Goal: Information Seeking & Learning: Learn about a topic

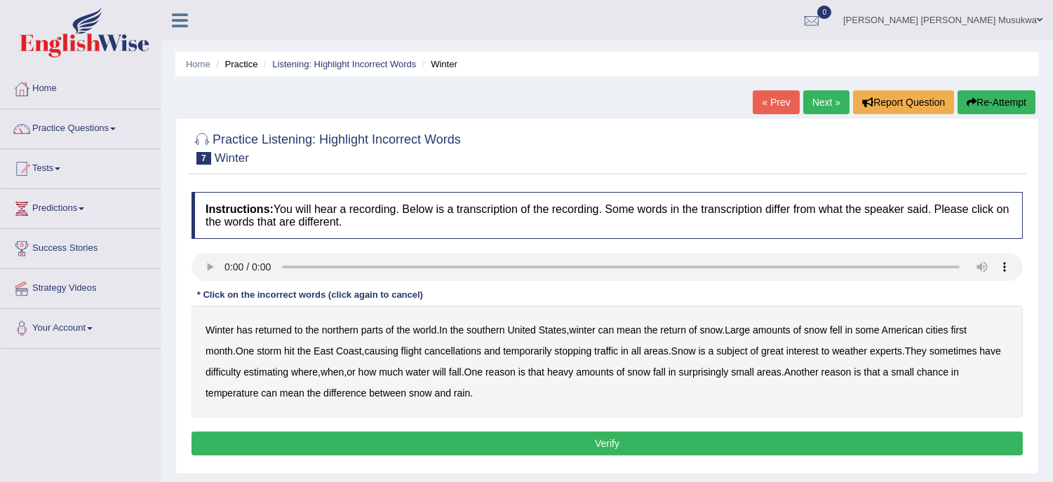
click at [659, 319] on div "Winter has returned to the northern parts of the world . In the southern [GEOGR…" at bounding box center [606, 362] width 831 height 112
click at [426, 325] on b "world" at bounding box center [424, 330] width 23 height 11
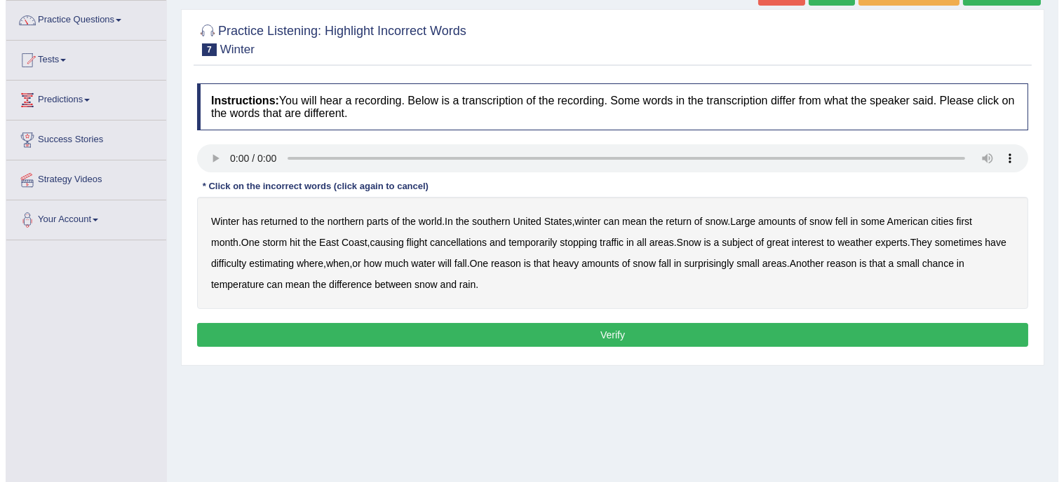
scroll to position [124, 0]
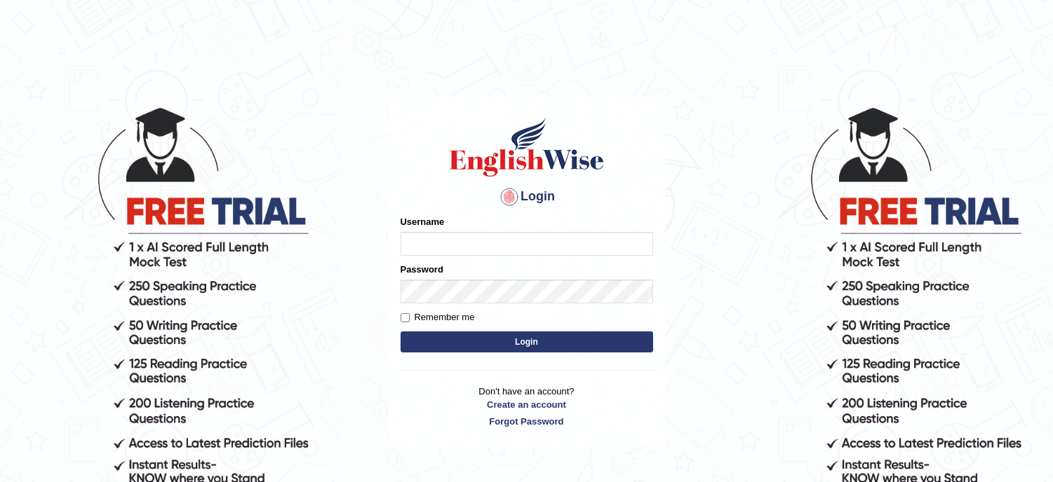
type input "musukwaluis1"
click at [505, 346] on button "Login" at bounding box center [526, 342] width 252 height 21
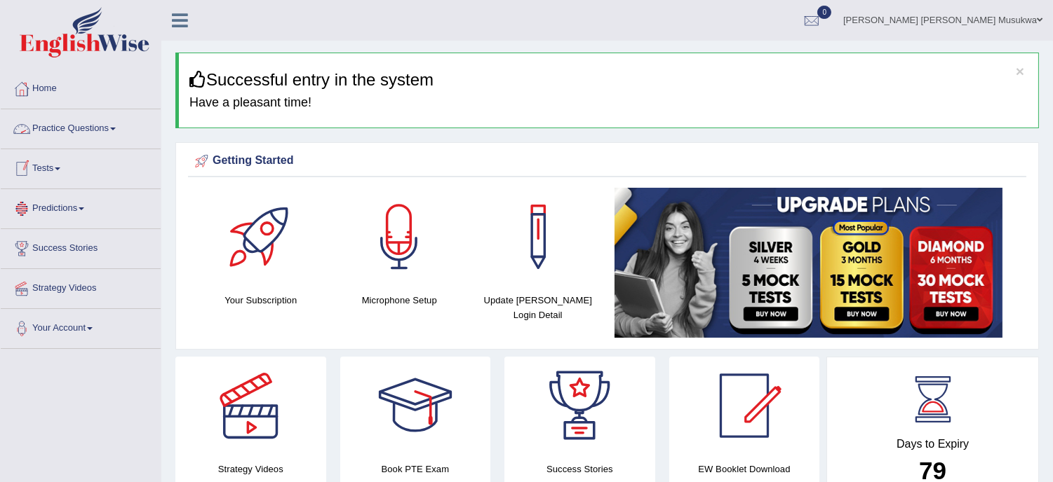
click at [73, 123] on link "Practice Questions" at bounding box center [81, 126] width 160 height 35
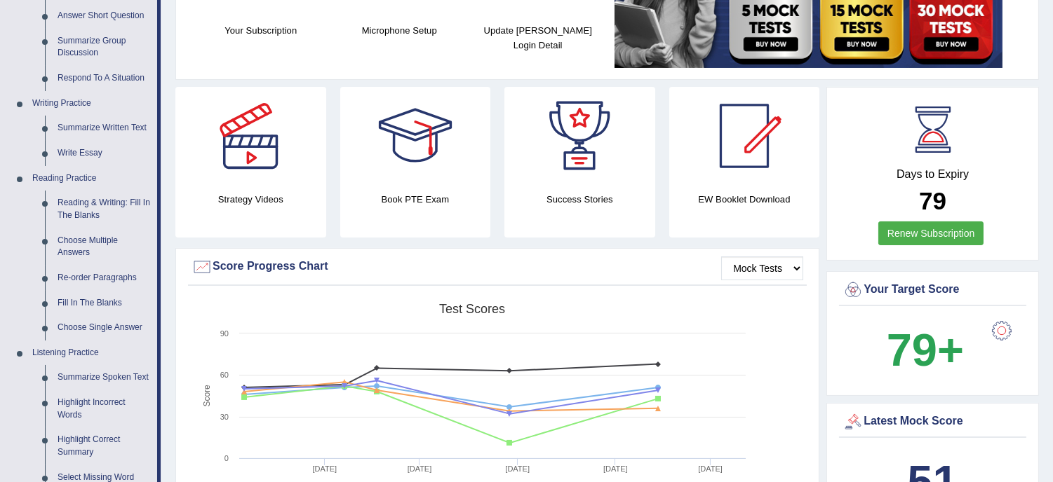
scroll to position [290, 0]
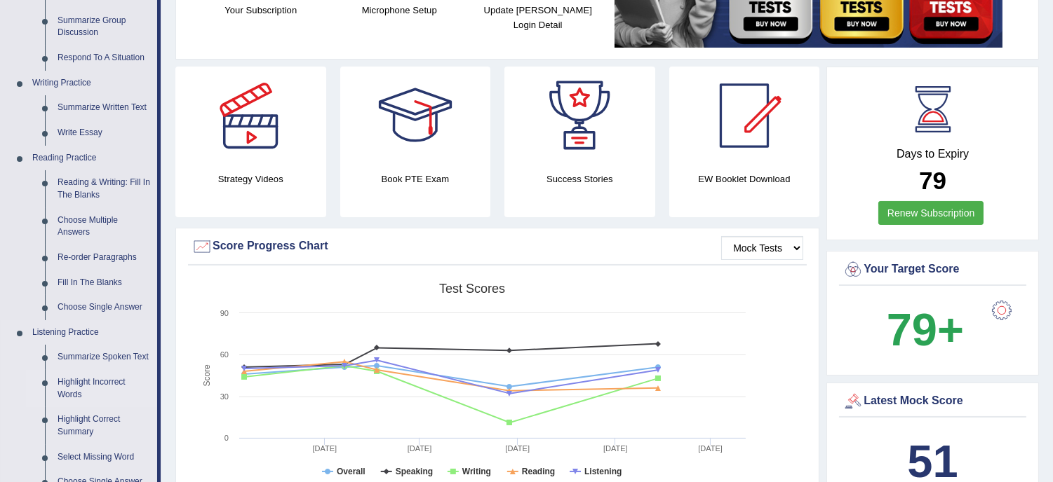
click at [109, 383] on link "Highlight Incorrect Words" at bounding box center [104, 388] width 106 height 37
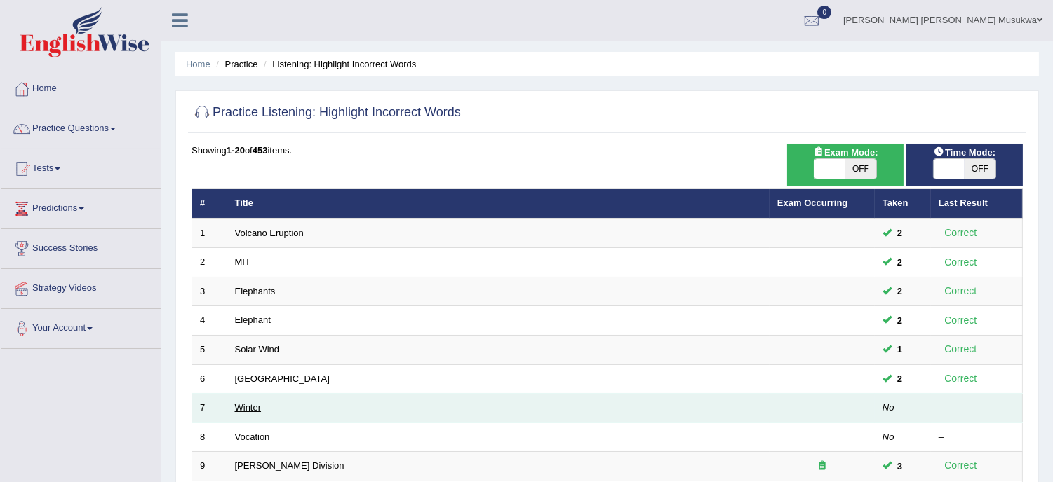
click at [236, 403] on link "Winter" at bounding box center [248, 408] width 27 height 11
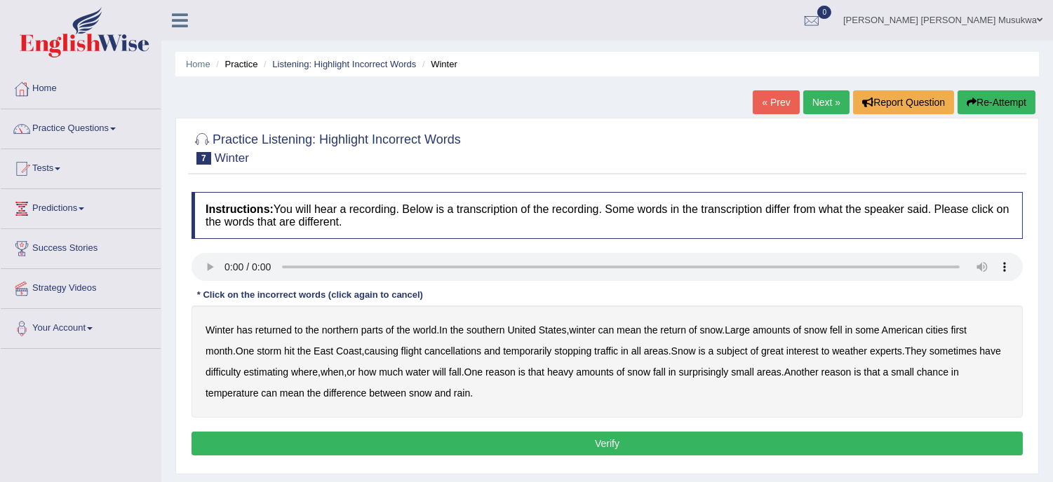
click at [496, 328] on b "southern" at bounding box center [485, 330] width 38 height 11
click at [871, 342] on div "Winter has returned to the northern parts of the world . In the southern [GEOGR…" at bounding box center [606, 362] width 831 height 112
click at [484, 346] on b "and" at bounding box center [492, 351] width 16 height 11
click at [484, 349] on b "and" at bounding box center [492, 351] width 16 height 11
click at [631, 351] on b "all" at bounding box center [636, 351] width 10 height 11
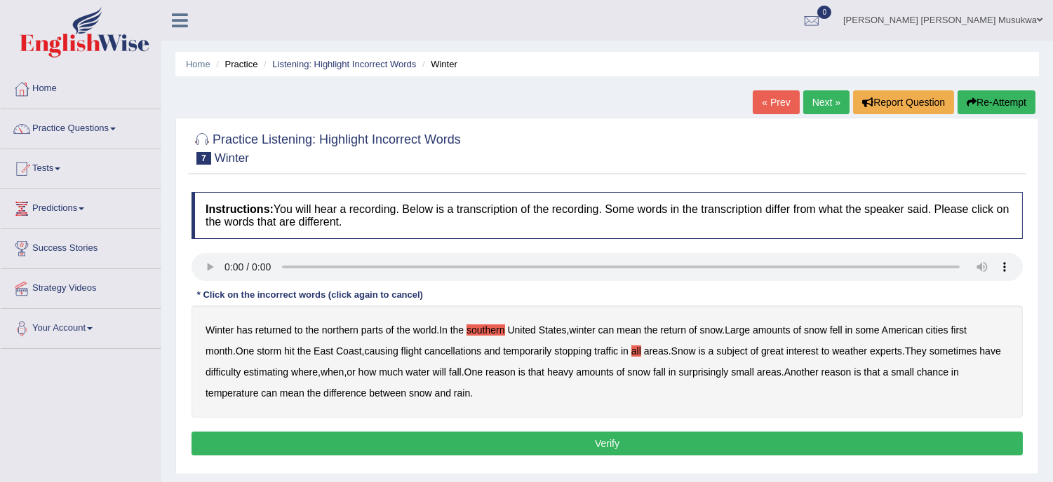
click at [784, 360] on div "Winter has returned to the northern parts of the world . In the southern [GEOGR…" at bounding box center [606, 362] width 831 height 112
click at [723, 374] on b "surprisingly" at bounding box center [704, 372] width 50 height 11
click at [802, 334] on b "of" at bounding box center [797, 330] width 8 height 11
click at [804, 337] on div "Winter has returned to the northern parts of the world . In the southern [GEOGR…" at bounding box center [606, 362] width 831 height 112
click at [805, 337] on div "Winter has returned to the northern parts of the world . In the southern [GEOGR…" at bounding box center [606, 362] width 831 height 112
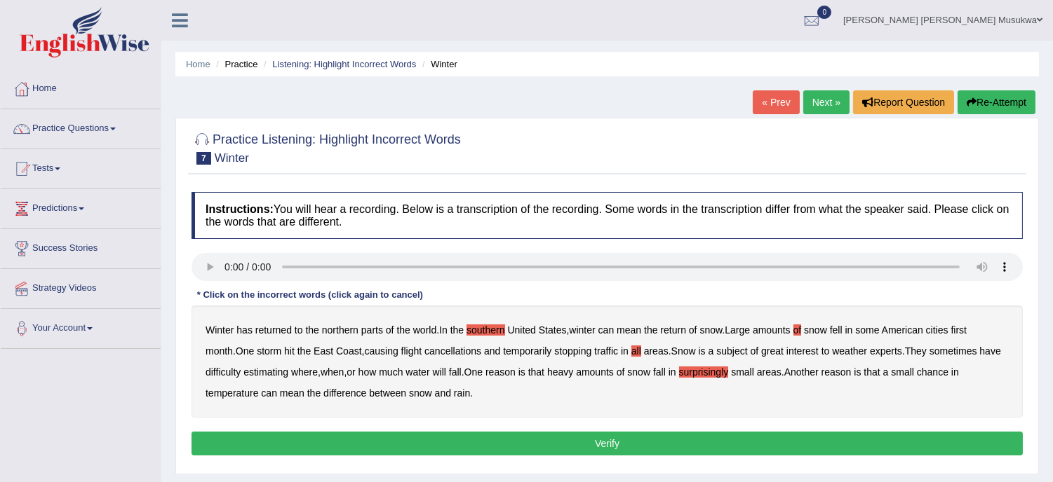
click at [805, 337] on div "Winter has returned to the northern parts of the world . In the southern [GEOGR…" at bounding box center [606, 362] width 831 height 112
click at [230, 368] on b "difficulty" at bounding box center [222, 372] width 35 height 11
click at [344, 370] on b "when" at bounding box center [331, 372] width 23 height 11
click at [802, 332] on b "of" at bounding box center [797, 330] width 8 height 11
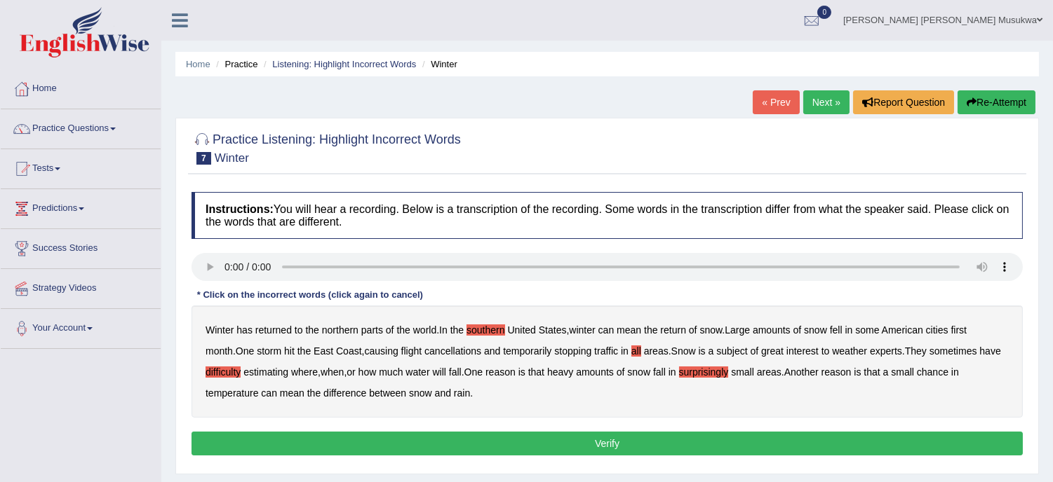
click at [411, 372] on b "water" at bounding box center [417, 372] width 24 height 11
click at [941, 367] on b "chance" at bounding box center [933, 372] width 32 height 11
click at [233, 375] on b "difficulty" at bounding box center [222, 372] width 35 height 11
click at [634, 440] on button "Verify" at bounding box center [606, 444] width 831 height 24
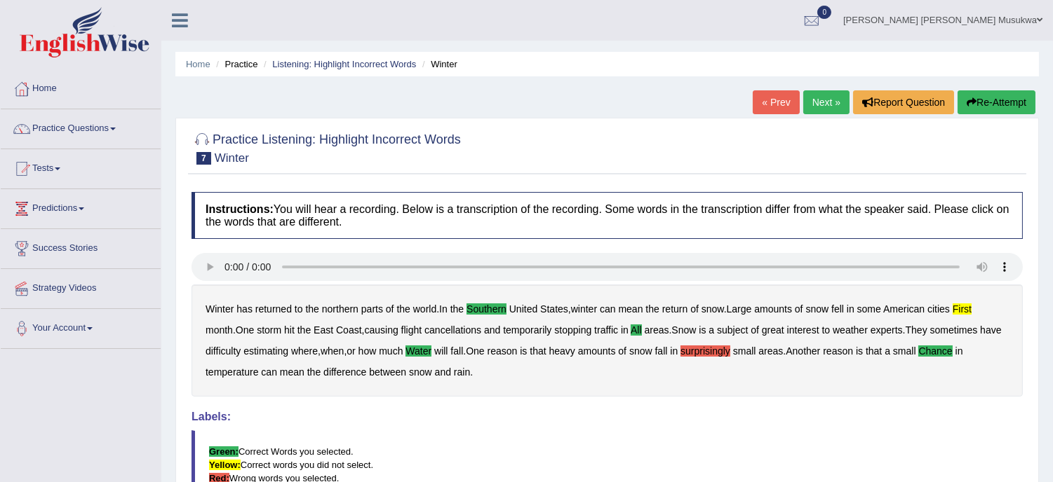
click at [730, 352] on b "surprisingly" at bounding box center [705, 351] width 50 height 11
click at [968, 307] on b "first" at bounding box center [961, 309] width 19 height 11
click at [1006, 100] on button "Re-Attempt" at bounding box center [996, 102] width 78 height 24
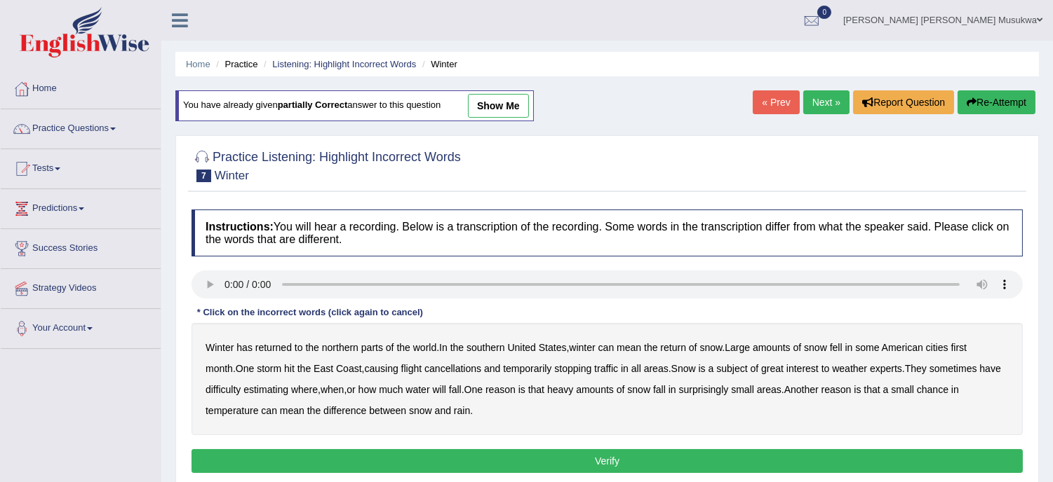
click at [501, 351] on b "southern" at bounding box center [485, 347] width 38 height 11
click at [964, 347] on b "first" at bounding box center [959, 347] width 16 height 11
click at [631, 366] on b "all" at bounding box center [636, 368] width 10 height 11
click at [421, 388] on b "water" at bounding box center [417, 389] width 24 height 11
drag, startPoint x: 421, startPoint y: 388, endPoint x: 524, endPoint y: 400, distance: 103.1
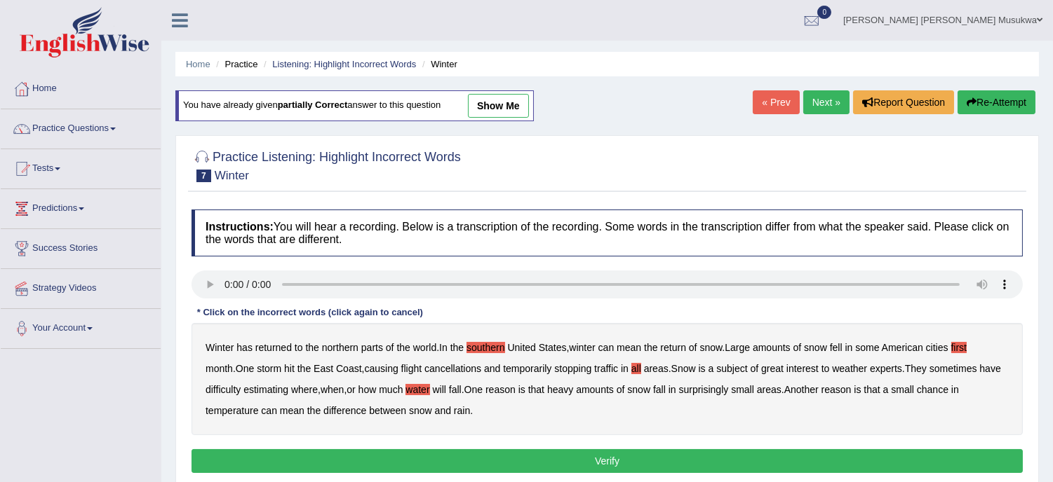
click at [524, 400] on div "Winter has returned to the northern parts of the world . In the southern United…" at bounding box center [606, 379] width 831 height 112
click at [935, 389] on b "chance" at bounding box center [933, 389] width 32 height 11
click at [603, 461] on button "Verify" at bounding box center [606, 462] width 831 height 24
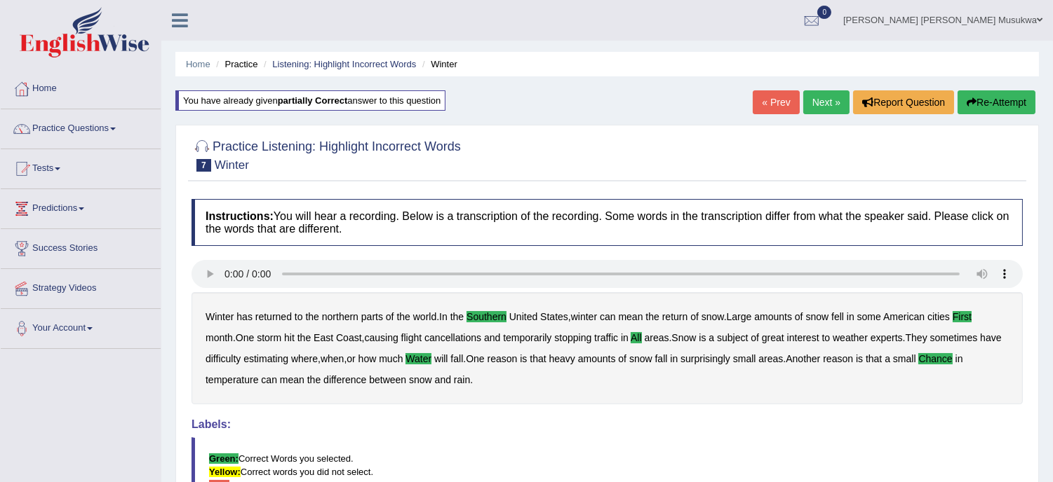
click at [822, 102] on link "Next »" at bounding box center [826, 102] width 46 height 24
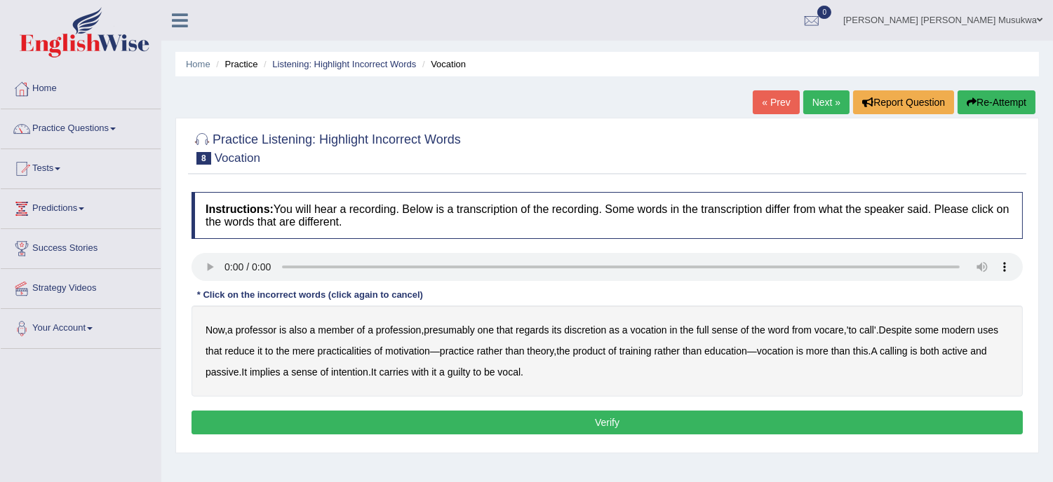
click at [590, 328] on b "discretion" at bounding box center [585, 330] width 42 height 11
click at [426, 351] on b "motivation" at bounding box center [407, 351] width 45 height 11
click at [367, 368] on b "intention" at bounding box center [349, 372] width 37 height 11
click at [492, 426] on button "Verify" at bounding box center [606, 423] width 831 height 24
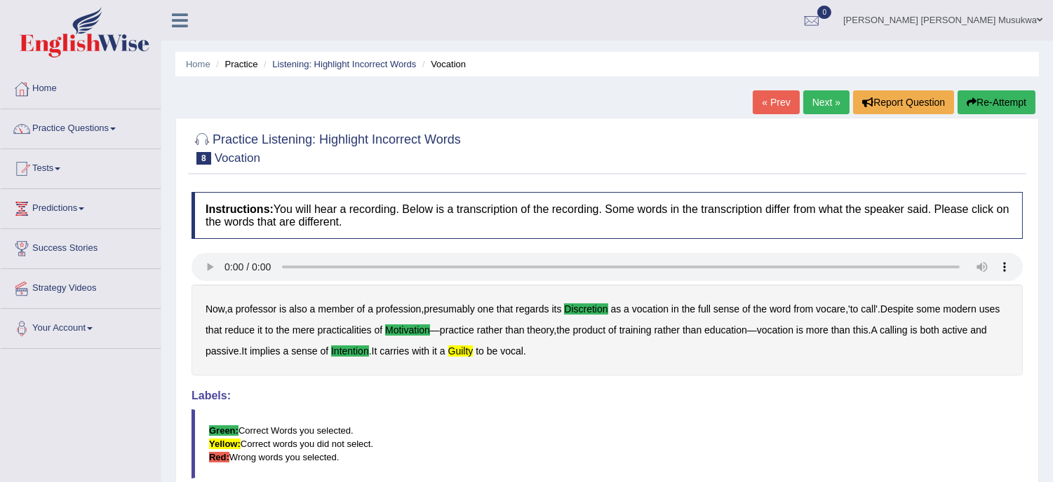
click at [1039, 74] on div "Home Practice Listening: Highlight Incorrect Words Vocation « Prev Next » Repor…" at bounding box center [606, 350] width 891 height 701
click at [1033, 82] on div "Home Practice Listening: Highlight Incorrect Words Vocation « Prev Next » Repor…" at bounding box center [606, 350] width 891 height 701
click at [1013, 105] on button "Re-Attempt" at bounding box center [996, 102] width 78 height 24
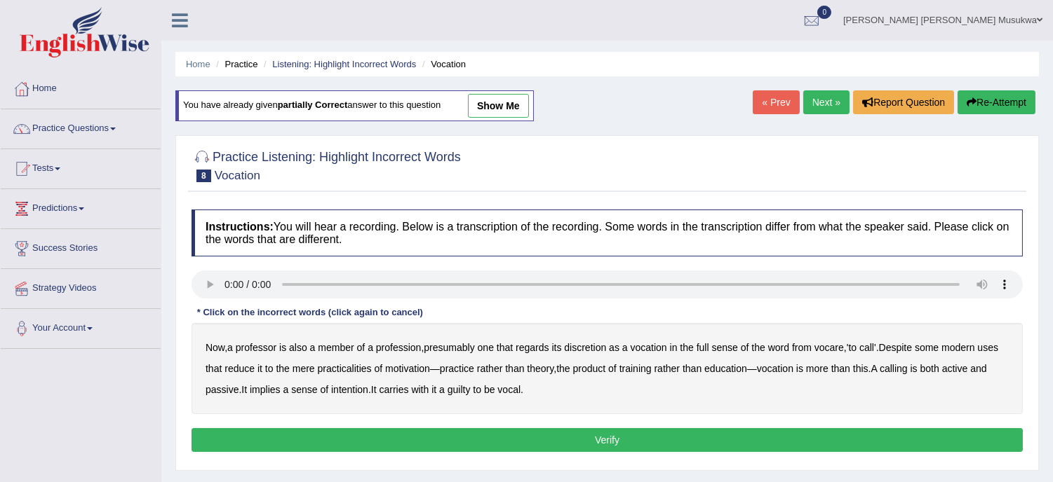
click at [594, 351] on b "discretion" at bounding box center [585, 347] width 42 height 11
click at [425, 369] on b "motivation" at bounding box center [407, 368] width 45 height 11
click at [368, 391] on b "intention" at bounding box center [349, 389] width 37 height 11
click at [471, 393] on b "guilty" at bounding box center [458, 389] width 23 height 11
click at [608, 446] on button "Verify" at bounding box center [606, 440] width 831 height 24
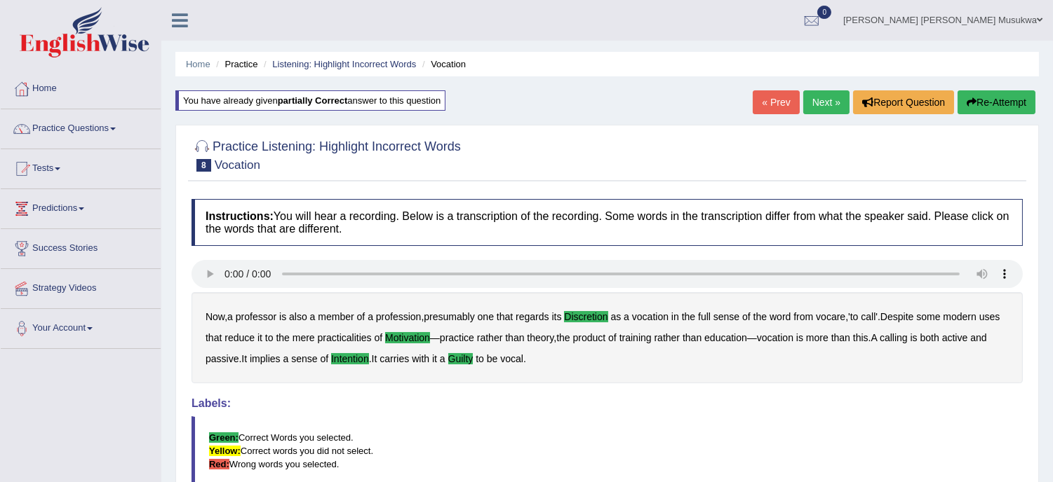
click at [830, 94] on link "Next »" at bounding box center [826, 102] width 46 height 24
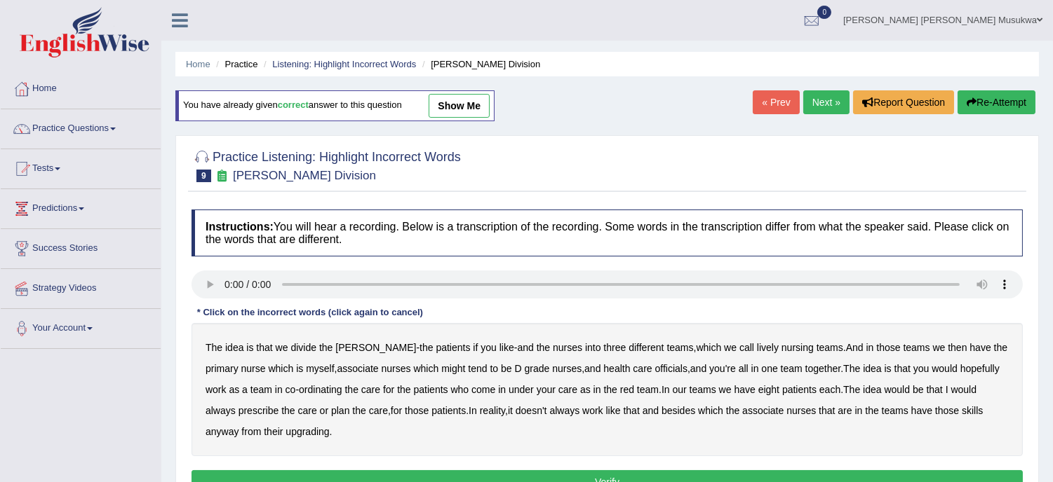
click at [424, 352] on div "The idea is that we divide the [PERSON_NAME] - the patients if you like - and t…" at bounding box center [606, 389] width 831 height 133
click at [536, 386] on b "your" at bounding box center [545, 389] width 19 height 11
click at [655, 370] on b "officials" at bounding box center [671, 368] width 32 height 11
click at [285, 433] on b "upgrading" at bounding box center [306, 431] width 43 height 11
click at [335, 354] on div "The idea is that we divide the ward - the patients if you like - and the nurses…" at bounding box center [606, 389] width 831 height 133
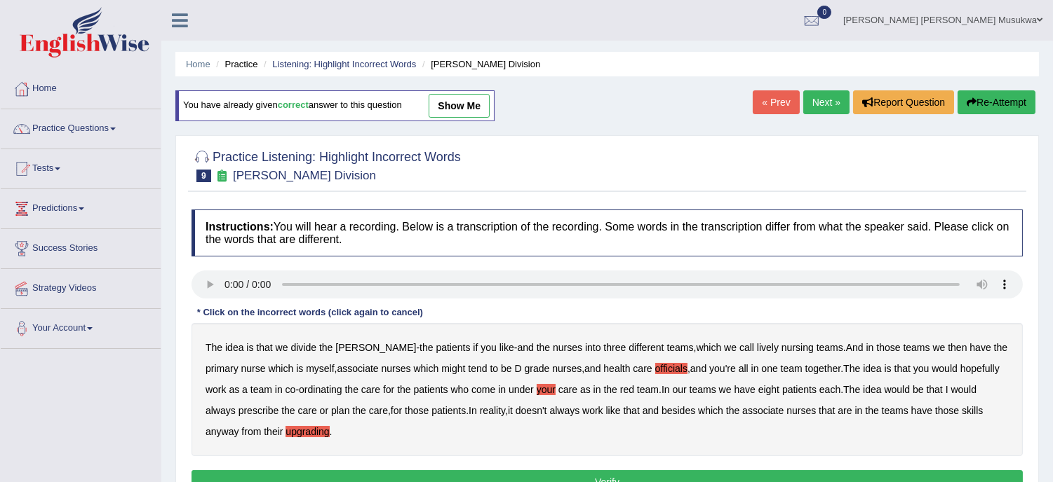
click at [757, 349] on b "lively" at bounding box center [768, 347] width 22 height 11
click at [536, 389] on b "your" at bounding box center [545, 389] width 19 height 11
click at [788, 473] on button "Verify" at bounding box center [606, 483] width 831 height 24
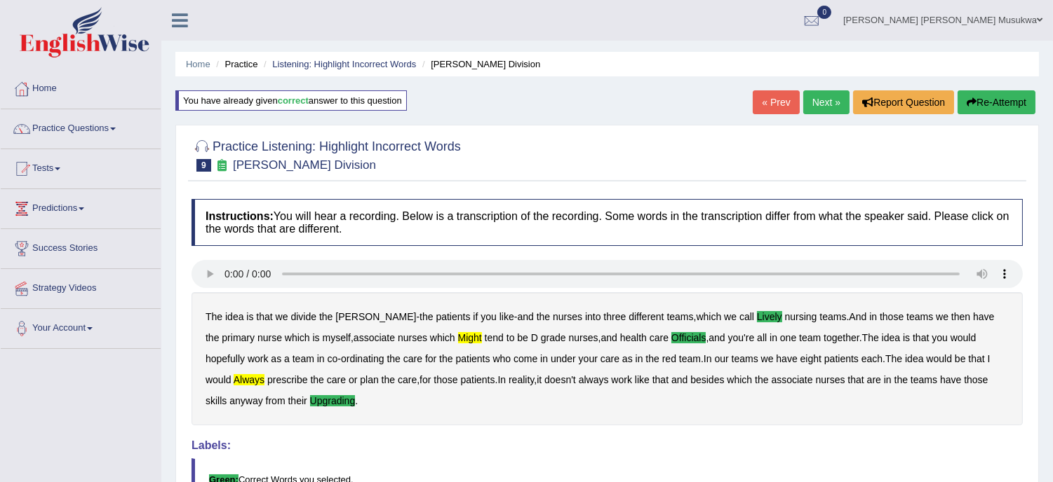
click at [724, 320] on b "we" at bounding box center [730, 316] width 13 height 11
click at [724, 318] on b "we" at bounding box center [730, 316] width 13 height 11
click at [458, 332] on b "might" at bounding box center [470, 337] width 24 height 11
click at [264, 374] on b "always" at bounding box center [249, 379] width 31 height 11
click at [1004, 93] on button "Re-Attempt" at bounding box center [996, 102] width 78 height 24
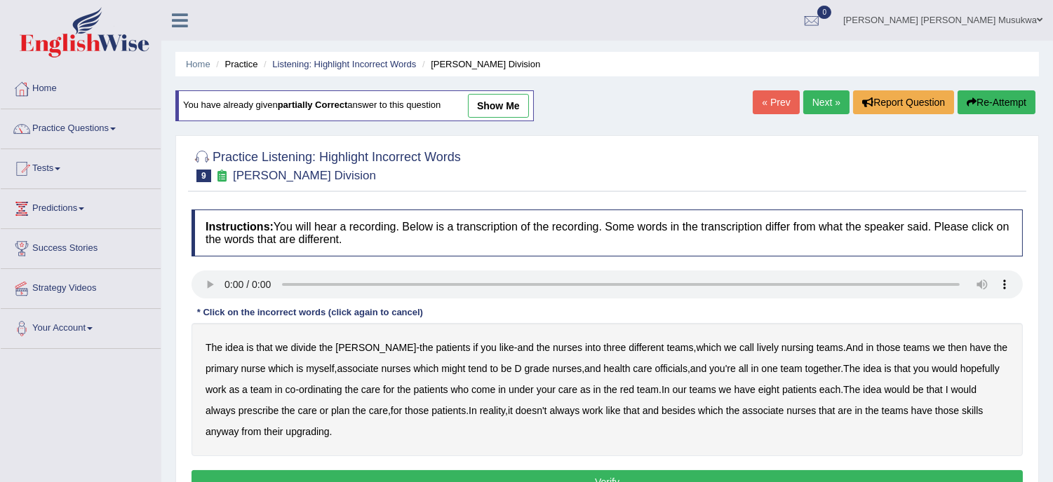
click at [628, 351] on b "different" at bounding box center [645, 347] width 35 height 11
click at [608, 356] on div "The idea is that we divide the [PERSON_NAME] - the patients if you like - and t…" at bounding box center [606, 389] width 831 height 133
click at [628, 346] on b "different" at bounding box center [645, 347] width 35 height 11
click at [757, 346] on b "lively" at bounding box center [768, 347] width 22 height 11
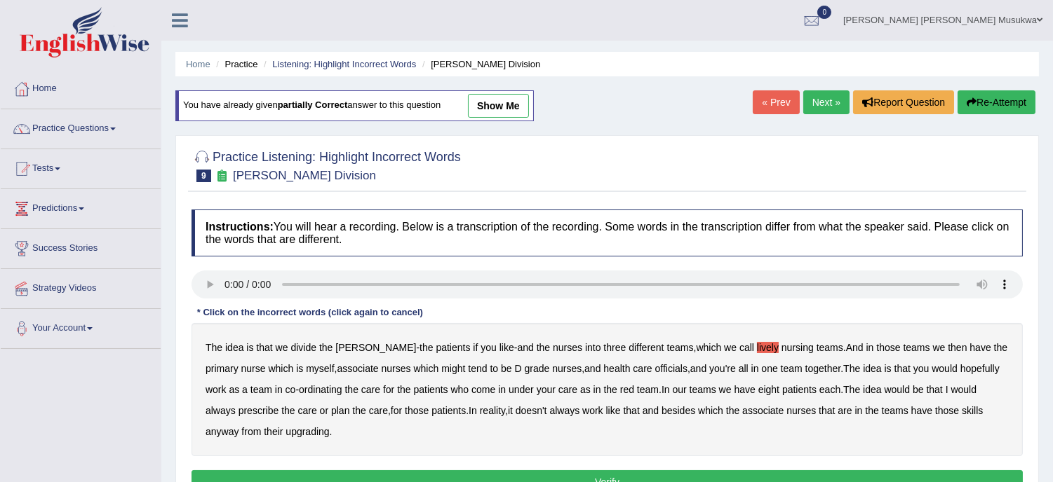
click at [441, 363] on b "might" at bounding box center [453, 368] width 24 height 11
click at [236, 405] on b "always" at bounding box center [220, 410] width 30 height 11
click at [285, 433] on b "upgrading" at bounding box center [306, 431] width 43 height 11
drag, startPoint x: 613, startPoint y: 374, endPoint x: 538, endPoint y: 367, distance: 75.3
click at [538, 367] on div "The idea is that we divide the ward - the patients if you like - and the nurses…" at bounding box center [606, 389] width 831 height 133
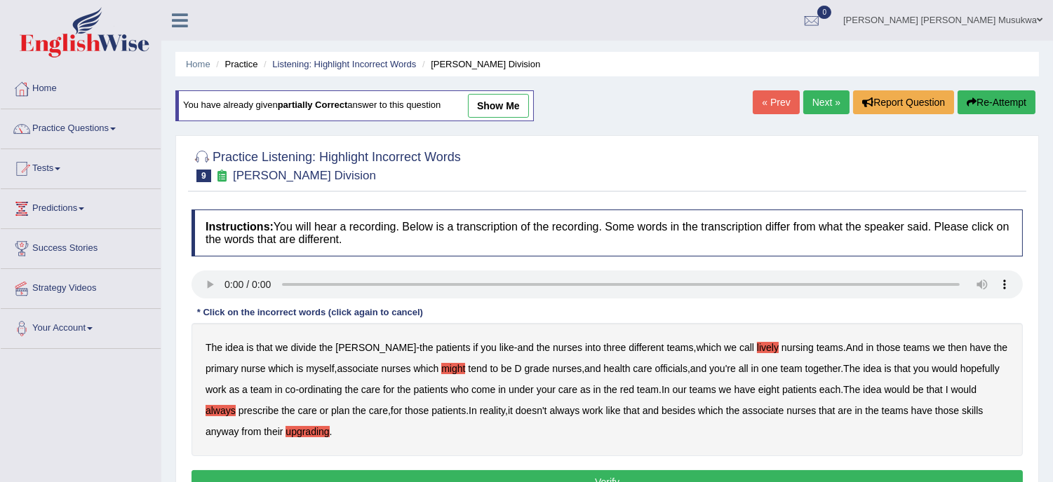
drag, startPoint x: 444, startPoint y: 328, endPoint x: 346, endPoint y: 320, distance: 97.8
click at [346, 320] on div "Instructions: You will hear a recording. Below is a transcription of the record…" at bounding box center [607, 354] width 838 height 303
click at [194, 276] on div "Instructions: You will hear a recording. Below is a transcription of the record…" at bounding box center [607, 354] width 838 height 303
click at [655, 370] on b "officials" at bounding box center [671, 368] width 32 height 11
click at [633, 479] on button "Verify" at bounding box center [606, 483] width 831 height 24
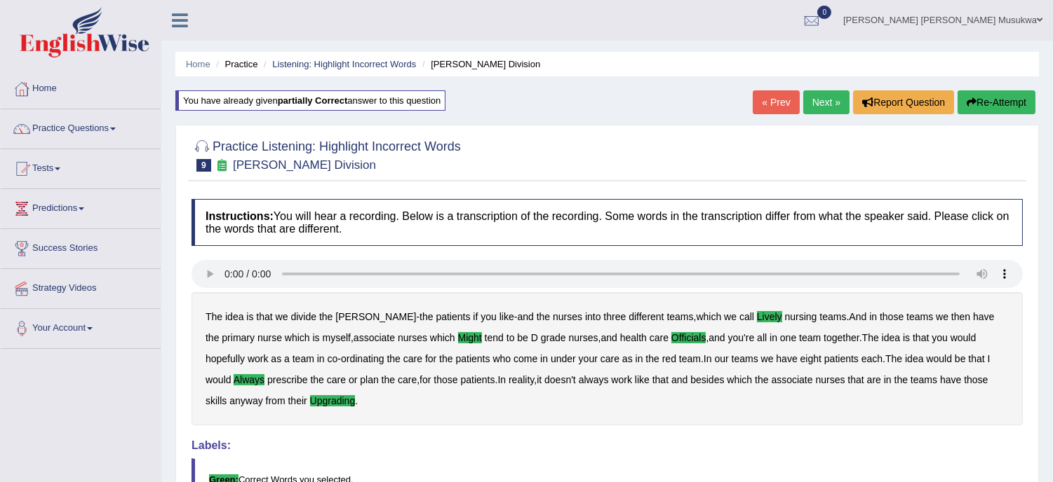
click at [809, 101] on link "Next »" at bounding box center [826, 102] width 46 height 24
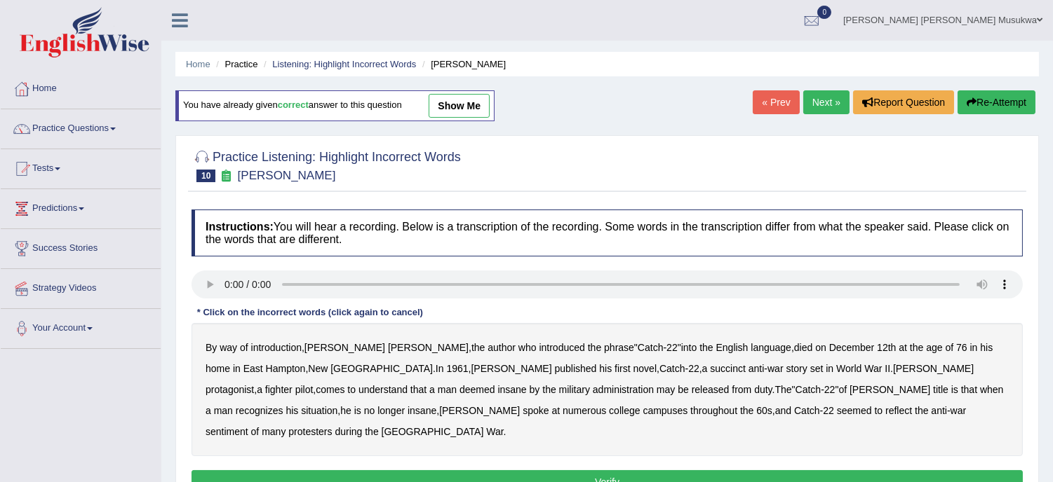
click at [438, 356] on div "By way of introduction , [PERSON_NAME] , the author who introduced the phrase "…" at bounding box center [606, 389] width 831 height 133
drag, startPoint x: 621, startPoint y: 407, endPoint x: 745, endPoint y: 347, distance: 137.7
click at [745, 347] on div "By way of introduction , [PERSON_NAME] , the author who introduced the phrase "…" at bounding box center [606, 389] width 831 height 133
click at [337, 405] on b "situation" at bounding box center [319, 410] width 36 height 11
click at [885, 410] on b "reflect" at bounding box center [898, 410] width 27 height 11
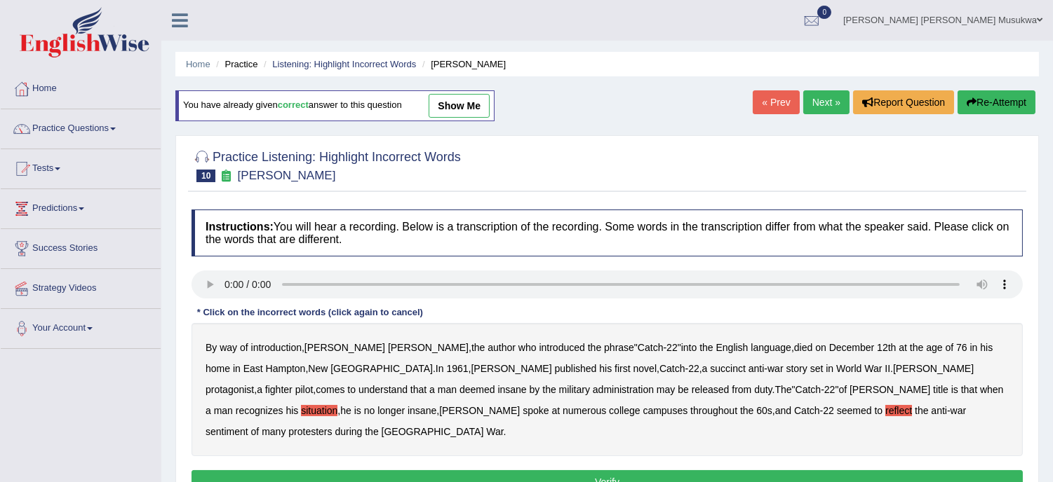
drag, startPoint x: 447, startPoint y: 396, endPoint x: 342, endPoint y: 388, distance: 105.5
click at [342, 388] on div "By way of introduction , Joseph Heller , the author who introduced the phrase "…" at bounding box center [606, 389] width 831 height 133
click at [593, 388] on b "administration" at bounding box center [623, 389] width 61 height 11
click at [627, 471] on button "Verify" at bounding box center [606, 483] width 831 height 24
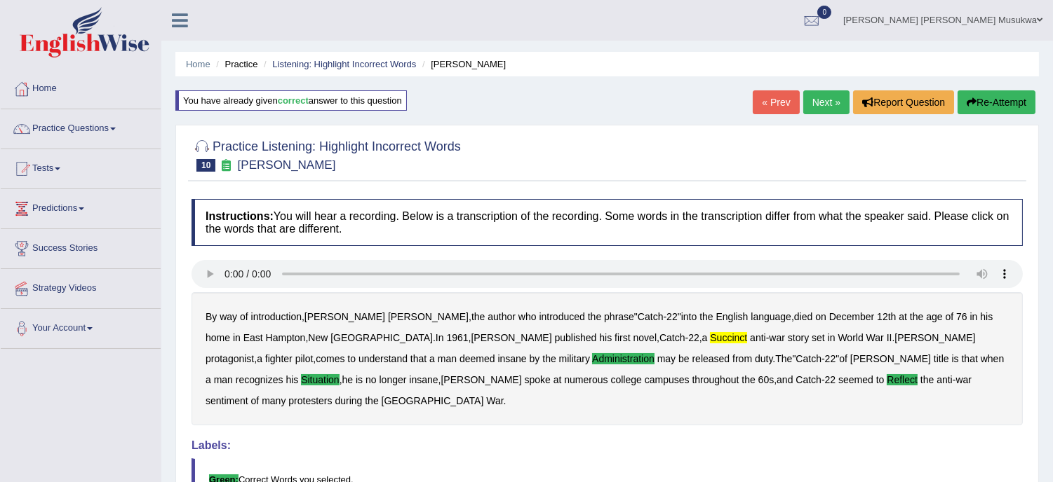
click at [990, 100] on button "Re-Attempt" at bounding box center [996, 102] width 78 height 24
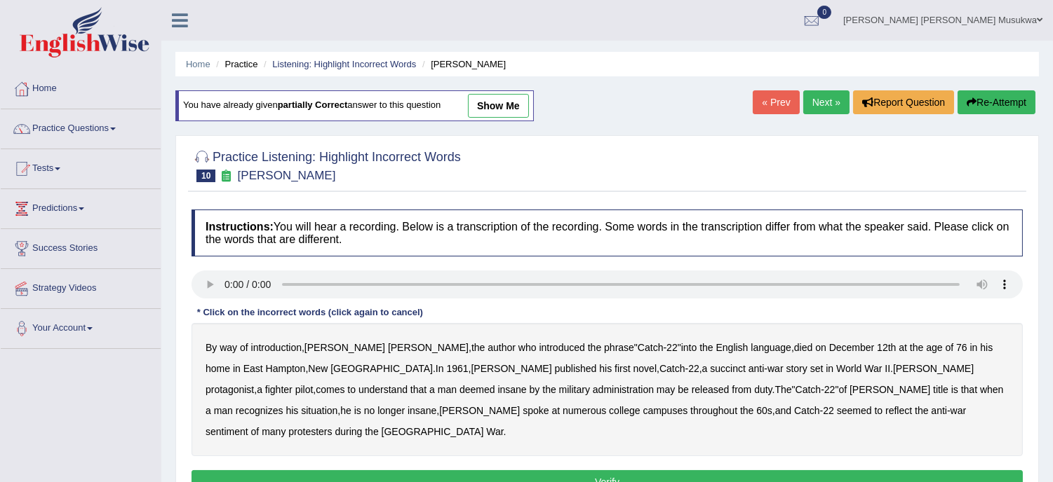
click at [710, 367] on b "succinct" at bounding box center [728, 368] width 36 height 11
click at [593, 389] on b "administration" at bounding box center [623, 389] width 61 height 11
drag, startPoint x: 846, startPoint y: 381, endPoint x: 757, endPoint y: 373, distance: 89.4
click at [757, 373] on div "By way of introduction , Joseph Heller , the author who introduced the phrase "…" at bounding box center [606, 389] width 831 height 133
click at [885, 410] on b "reflect" at bounding box center [898, 410] width 27 height 11
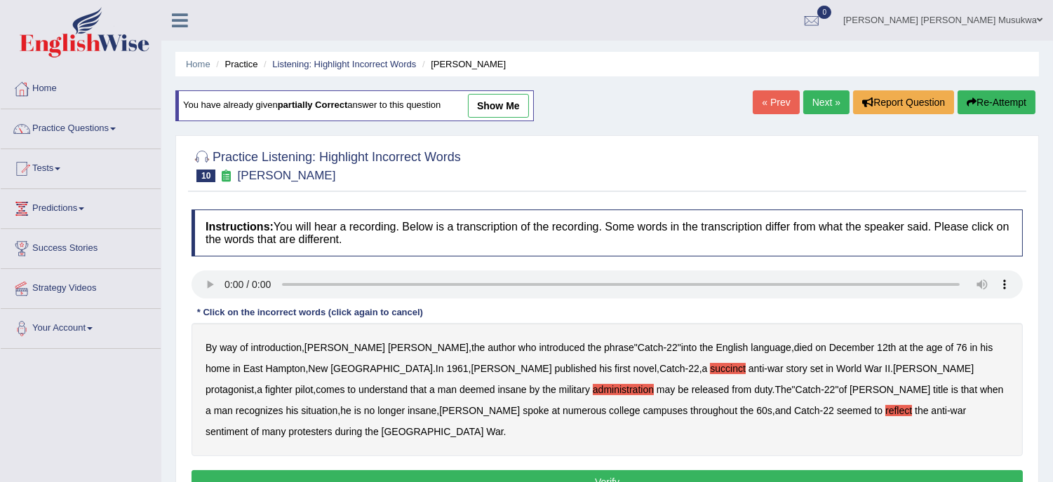
click at [337, 405] on b "situation" at bounding box center [319, 410] width 36 height 11
click at [599, 471] on button "Verify" at bounding box center [606, 483] width 831 height 24
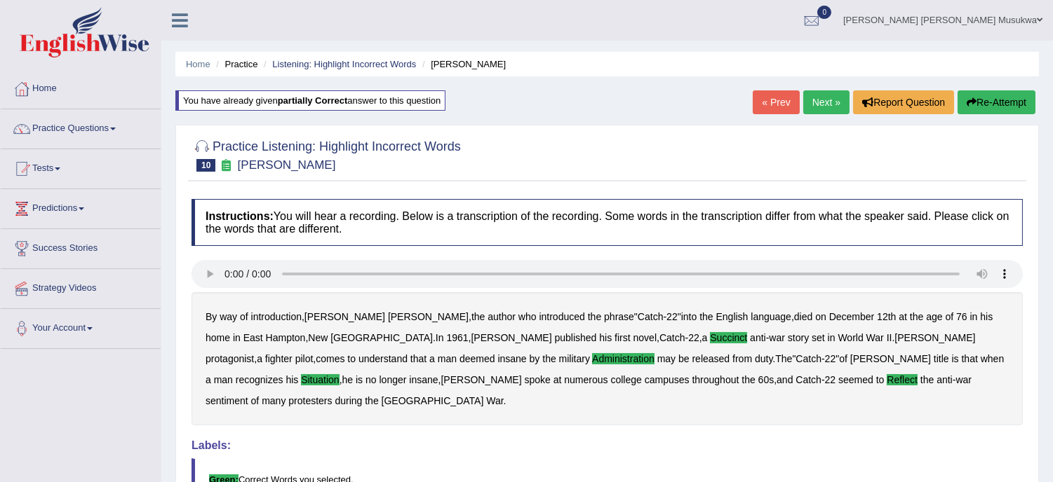
click at [821, 91] on link "Next »" at bounding box center [826, 102] width 46 height 24
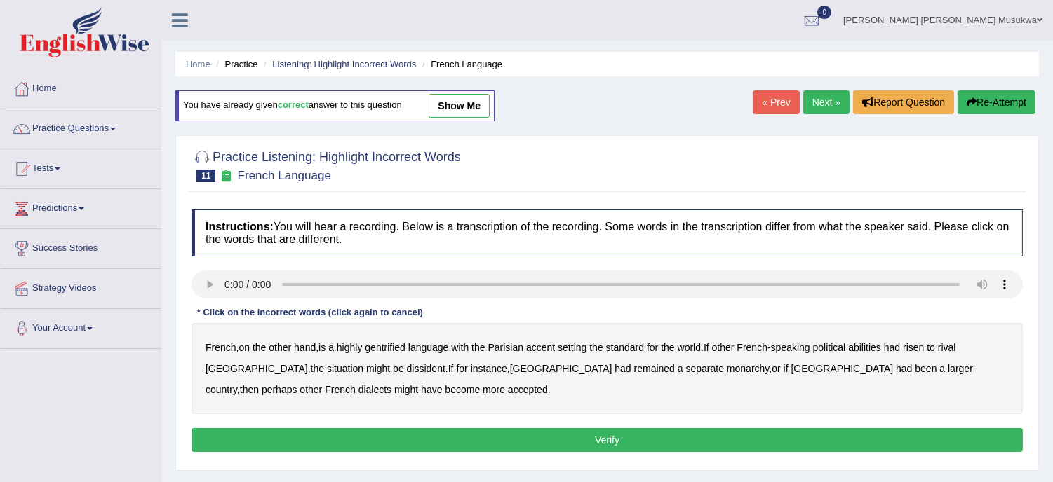
click at [401, 347] on b "gentrified" at bounding box center [385, 347] width 41 height 11
click at [656, 359] on div "French , on the other hand , is a highly gentrified language , with the Parisia…" at bounding box center [606, 368] width 831 height 91
click at [870, 344] on b "abilities" at bounding box center [864, 347] width 33 height 11
click at [644, 349] on b "standard" at bounding box center [625, 347] width 38 height 11
click at [727, 370] on b "monarchy" at bounding box center [748, 368] width 42 height 11
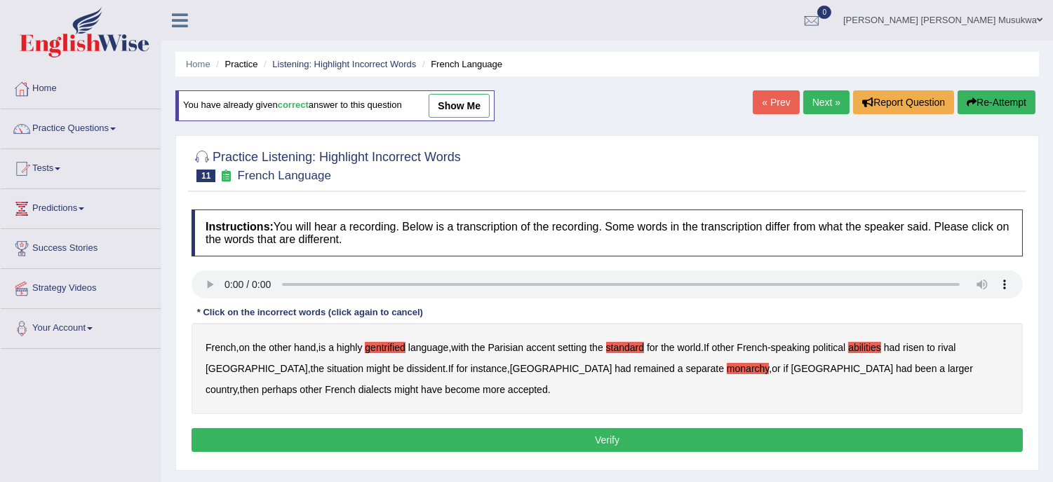
click at [638, 339] on div "French , on the other hand , is a highly gentrified language , with the Parisia…" at bounding box center [606, 368] width 831 height 91
click at [637, 342] on b "standard" at bounding box center [625, 347] width 38 height 11
click at [308, 363] on b "[GEOGRAPHIC_DATA]" at bounding box center [256, 368] width 102 height 11
click at [484, 447] on button "Verify" at bounding box center [606, 440] width 831 height 24
click at [484, 447] on div "Home Practice Listening: Highlight Incorrect Words French Language You have alr…" at bounding box center [606, 350] width 891 height 701
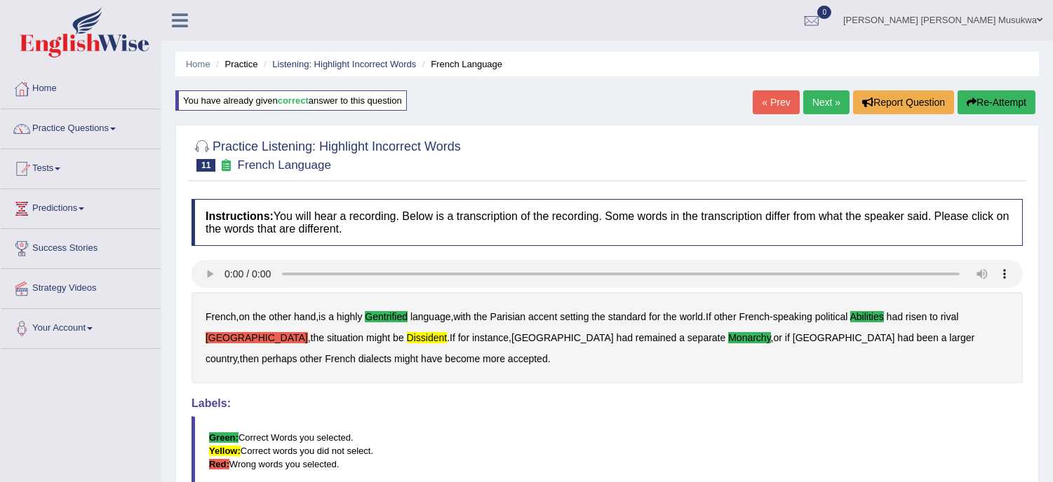
click at [308, 332] on b "[GEOGRAPHIC_DATA]" at bounding box center [256, 337] width 102 height 11
click at [407, 337] on b "dissident" at bounding box center [427, 337] width 41 height 11
click at [1006, 99] on button "Re-Attempt" at bounding box center [996, 102] width 78 height 24
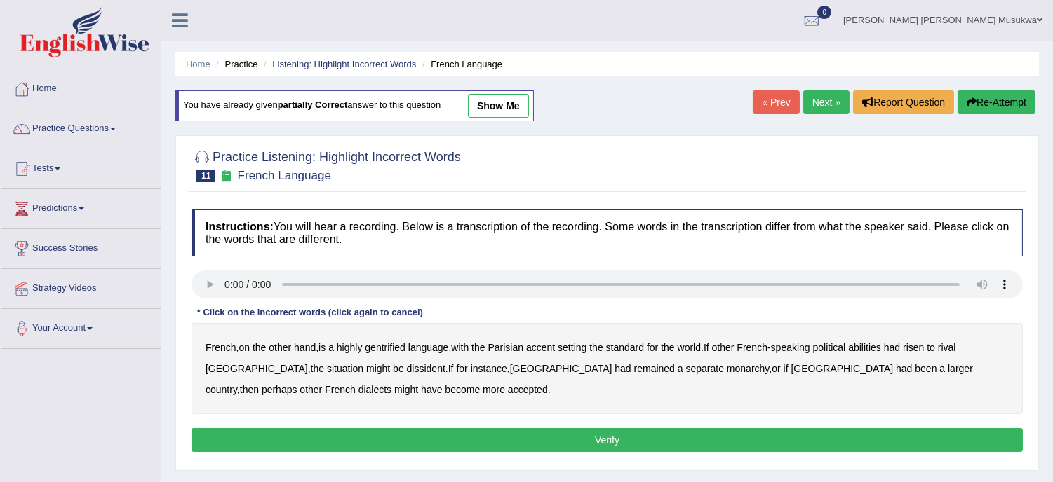
click at [384, 345] on b "gentrified" at bounding box center [385, 347] width 41 height 11
click at [874, 349] on b "abilities" at bounding box center [864, 347] width 33 height 11
click at [407, 369] on b "dissident" at bounding box center [426, 368] width 39 height 11
click at [727, 367] on b "monarchy" at bounding box center [748, 368] width 42 height 11
click at [608, 438] on button "Verify" at bounding box center [606, 440] width 831 height 24
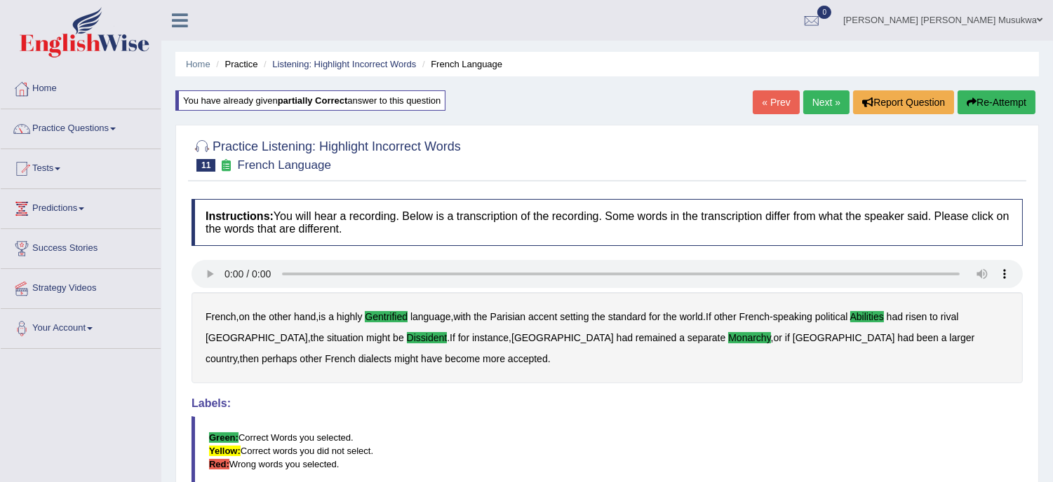
click at [832, 103] on link "Next »" at bounding box center [826, 102] width 46 height 24
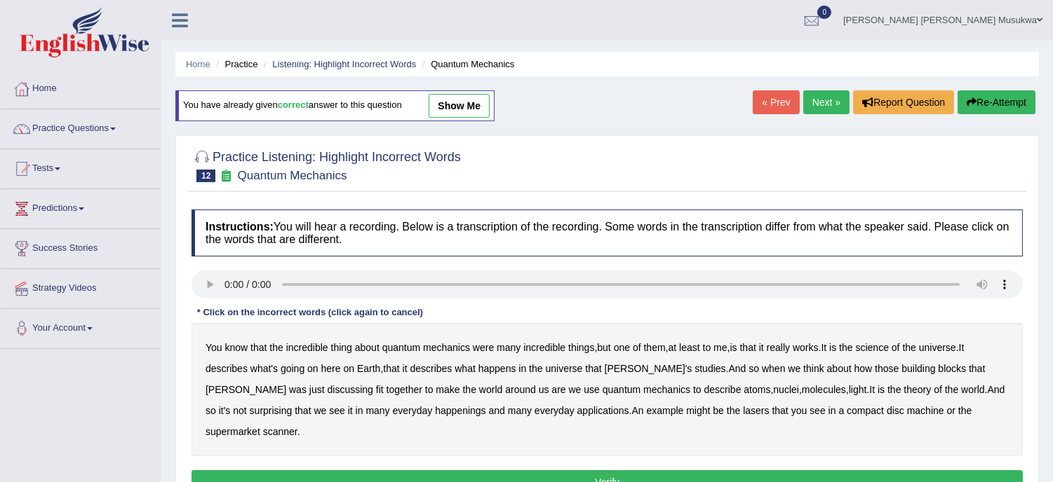
click at [886, 344] on b "science" at bounding box center [872, 347] width 33 height 11
click at [435, 408] on b "happenings" at bounding box center [460, 410] width 50 height 11
click at [743, 391] on b "atoms" at bounding box center [756, 389] width 27 height 11
drag, startPoint x: 739, startPoint y: 405, endPoint x: 800, endPoint y: 468, distance: 88.3
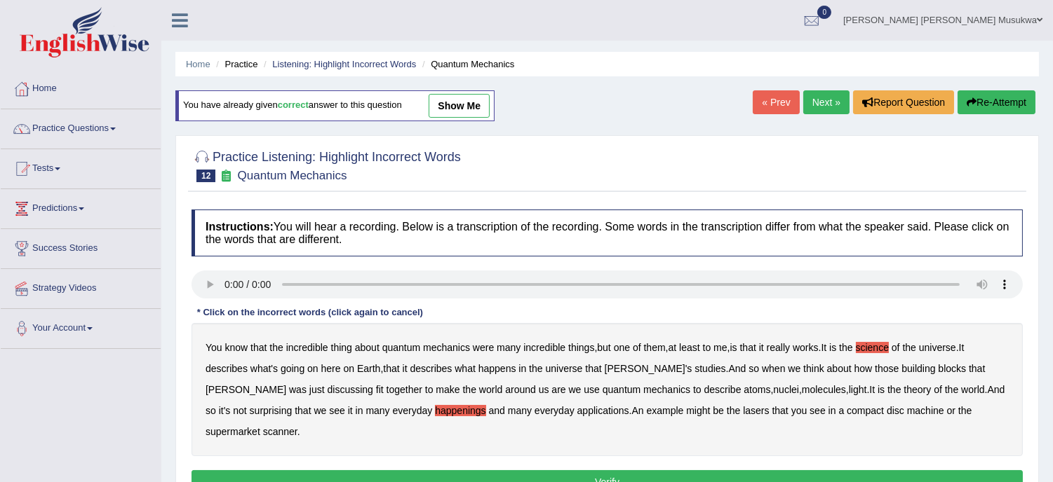
click at [800, 468] on div "Instructions: You will hear a recording. Below is a transcription of the record…" at bounding box center [607, 354] width 838 height 303
click at [907, 411] on b "machine" at bounding box center [925, 410] width 37 height 11
click at [597, 471] on button "Verify" at bounding box center [606, 483] width 831 height 24
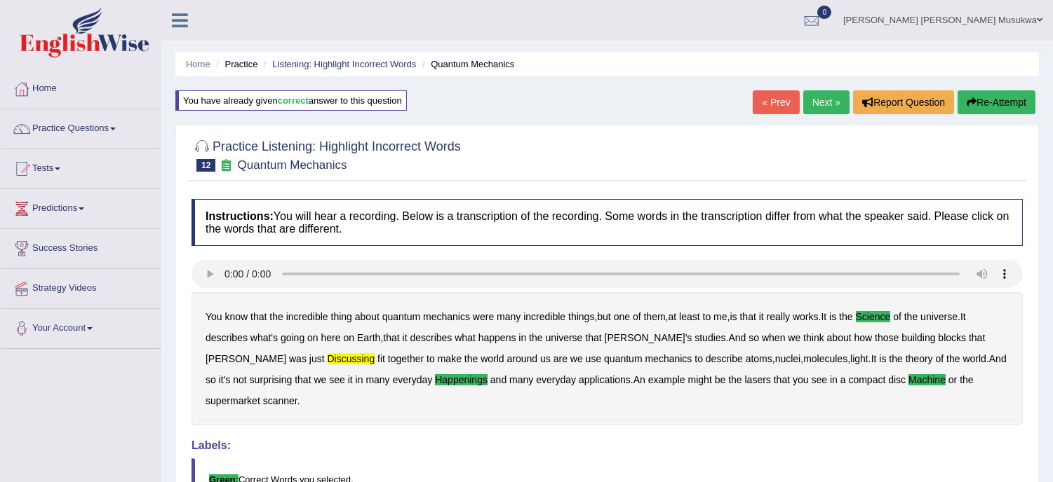
click at [328, 359] on b "discussing" at bounding box center [352, 358] width 48 height 11
click at [999, 97] on button "Re-Attempt" at bounding box center [996, 102] width 78 height 24
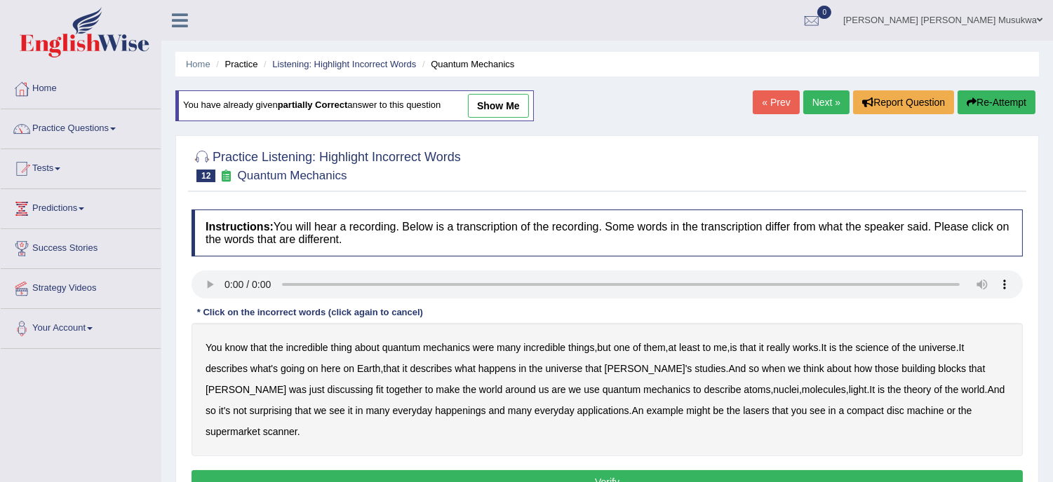
click at [889, 345] on b "science" at bounding box center [872, 347] width 33 height 11
click at [328, 387] on b "discussing" at bounding box center [351, 389] width 46 height 11
click at [435, 407] on b "happenings" at bounding box center [460, 410] width 50 height 11
click at [907, 407] on b "machine" at bounding box center [925, 410] width 37 height 11
click at [603, 471] on button "Verify" at bounding box center [606, 483] width 831 height 24
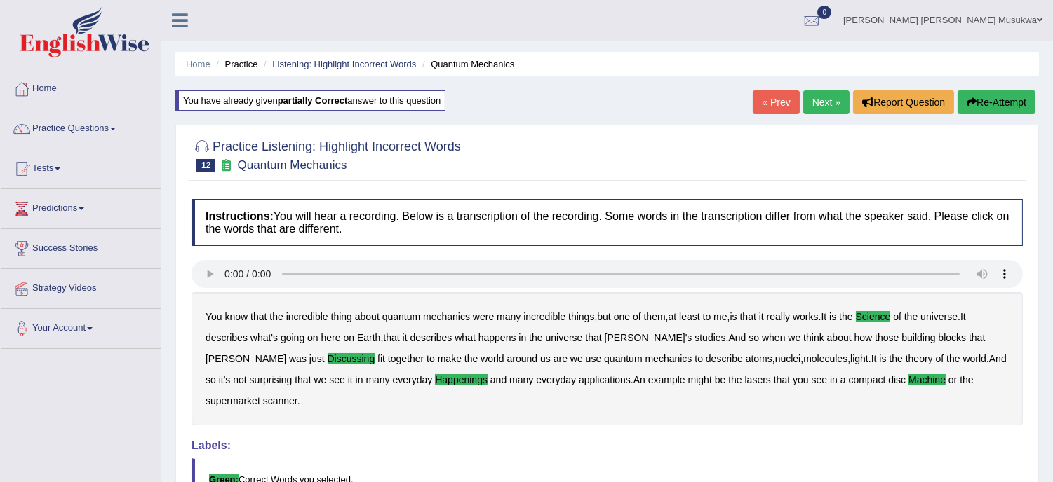
click at [814, 103] on link "Next »" at bounding box center [826, 102] width 46 height 24
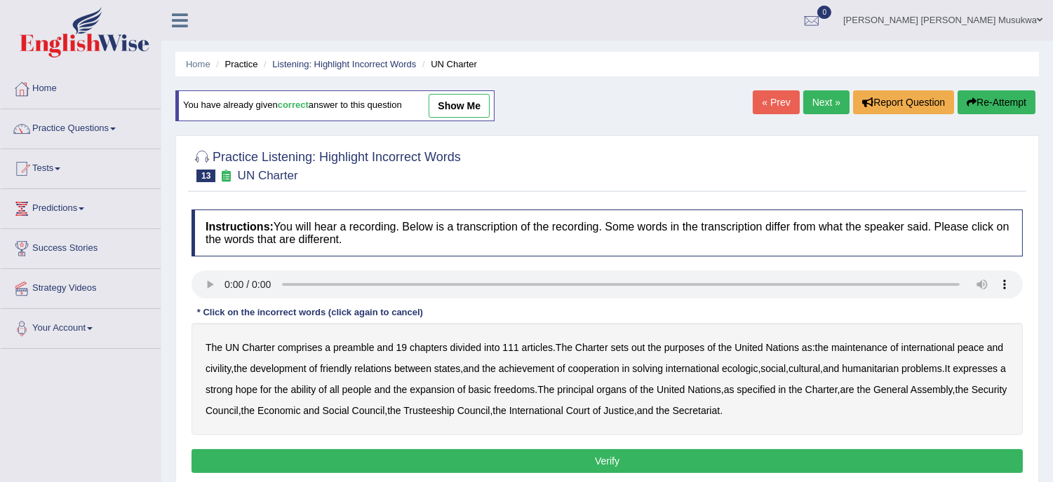
click at [258, 356] on div "The UN Charter comprises a preamble and 19 chapters divided into 111 articles .…" at bounding box center [606, 379] width 831 height 112
click at [471, 346] on b "divided" at bounding box center [465, 347] width 31 height 11
click at [459, 346] on b "divided" at bounding box center [465, 347] width 31 height 11
click at [213, 370] on b "civility" at bounding box center [217, 368] width 25 height 11
click at [748, 366] on b "ecologic" at bounding box center [740, 368] width 36 height 11
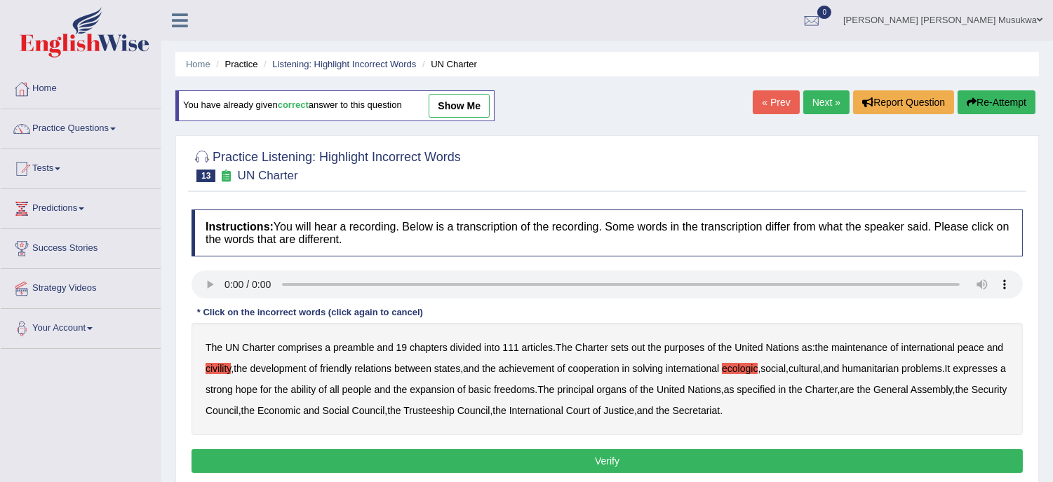
click at [317, 395] on div "The UN Charter comprises a preamble and 19 chapters divided into 111 articles .…" at bounding box center [606, 379] width 831 height 112
click at [316, 384] on b "ability" at bounding box center [302, 389] width 25 height 11
click at [873, 404] on div "The UN Charter comprises a preamble and 19 chapters divided into 111 articles .…" at bounding box center [606, 379] width 831 height 112
click at [607, 457] on button "Verify" at bounding box center [606, 462] width 831 height 24
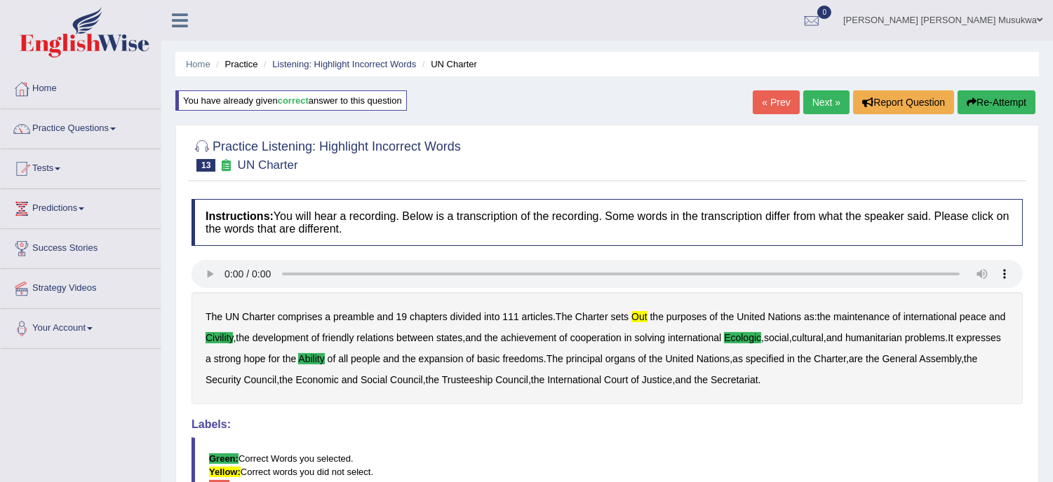
click at [645, 313] on b "out" at bounding box center [639, 316] width 16 height 11
click at [990, 100] on button "Re-Attempt" at bounding box center [996, 102] width 78 height 24
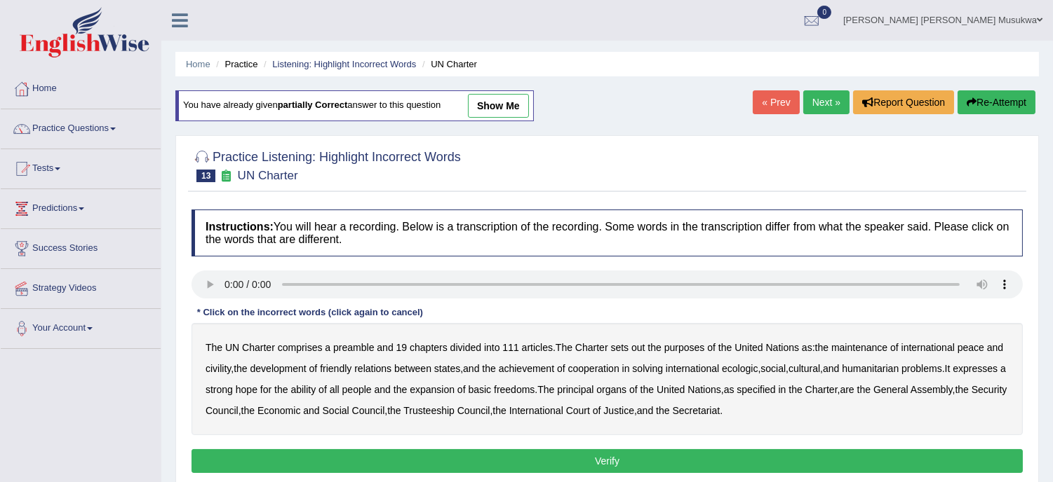
click at [466, 388] on b "of" at bounding box center [461, 389] width 8 height 11
click at [466, 390] on b "of" at bounding box center [461, 389] width 8 height 11
click at [641, 342] on b "out" at bounding box center [637, 347] width 13 height 11
click at [217, 372] on b "civility" at bounding box center [217, 368] width 25 height 11
click at [689, 366] on b "international" at bounding box center [692, 368] width 53 height 11
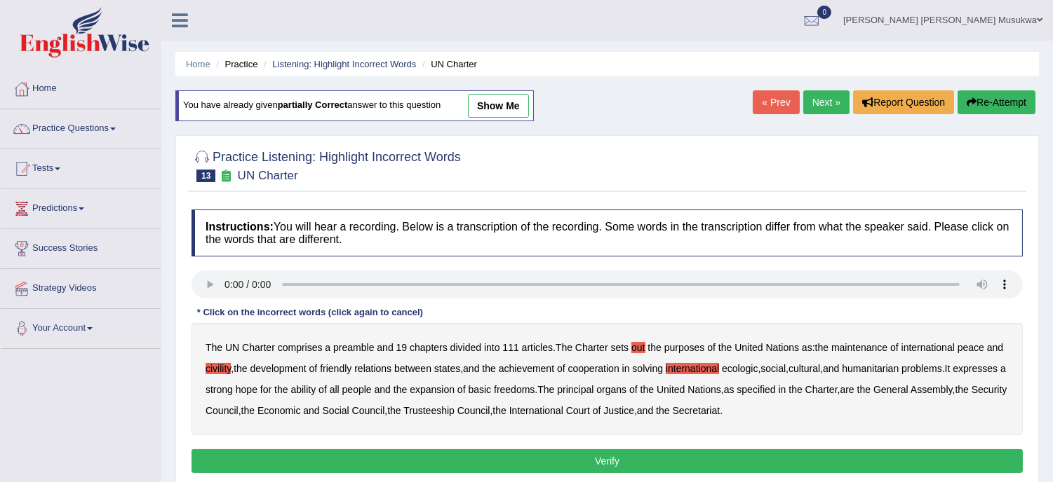
click at [710, 369] on b "international" at bounding box center [692, 368] width 53 height 11
click at [740, 365] on div "The UN Charter comprises a preamble and 19 chapters divided into 111 articles .…" at bounding box center [606, 379] width 831 height 112
click at [740, 365] on b "ecologic" at bounding box center [740, 368] width 36 height 11
click at [934, 377] on div "The UN Charter comprises a preamble and 19 chapters divided into 111 articles .…" at bounding box center [606, 379] width 831 height 112
click at [372, 391] on div "The UN Charter comprises a preamble and 19 chapters divided into 111 articles .…" at bounding box center [606, 379] width 831 height 112
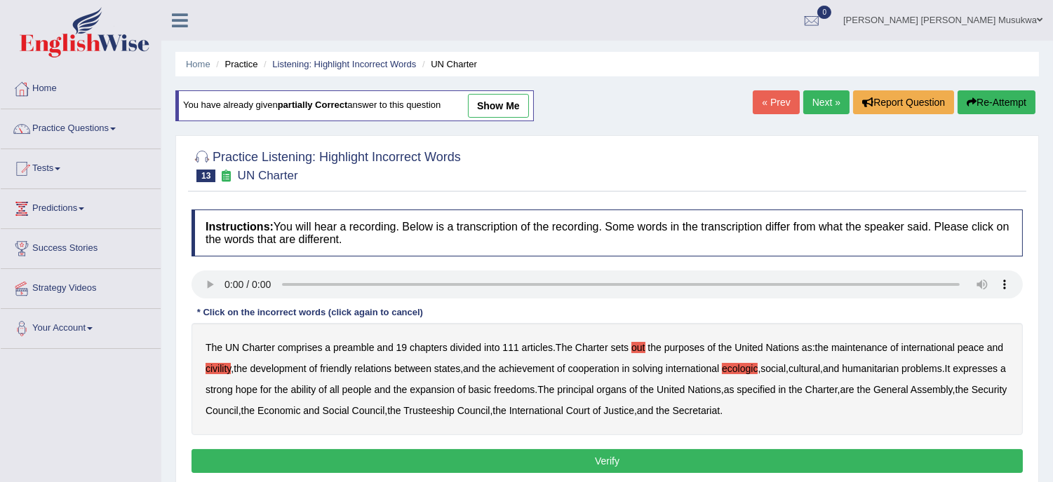
click at [316, 386] on b "ability" at bounding box center [302, 389] width 25 height 11
click at [597, 466] on button "Verify" at bounding box center [606, 462] width 831 height 24
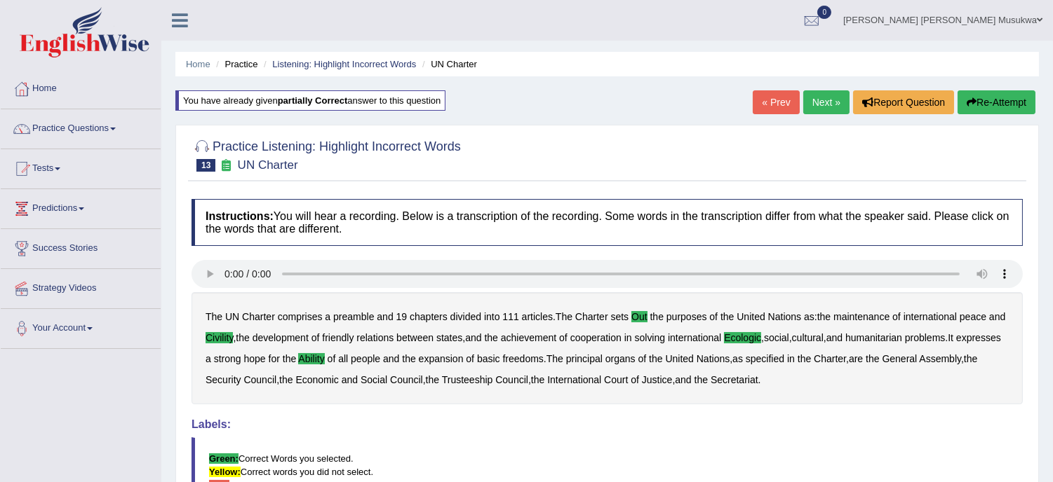
click at [821, 100] on link "Next »" at bounding box center [826, 102] width 46 height 24
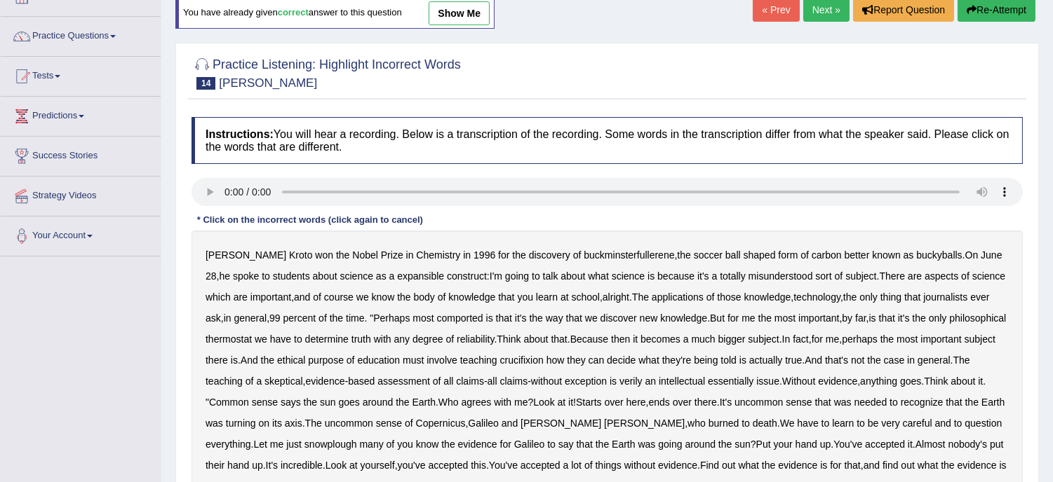
scroll to position [124, 0]
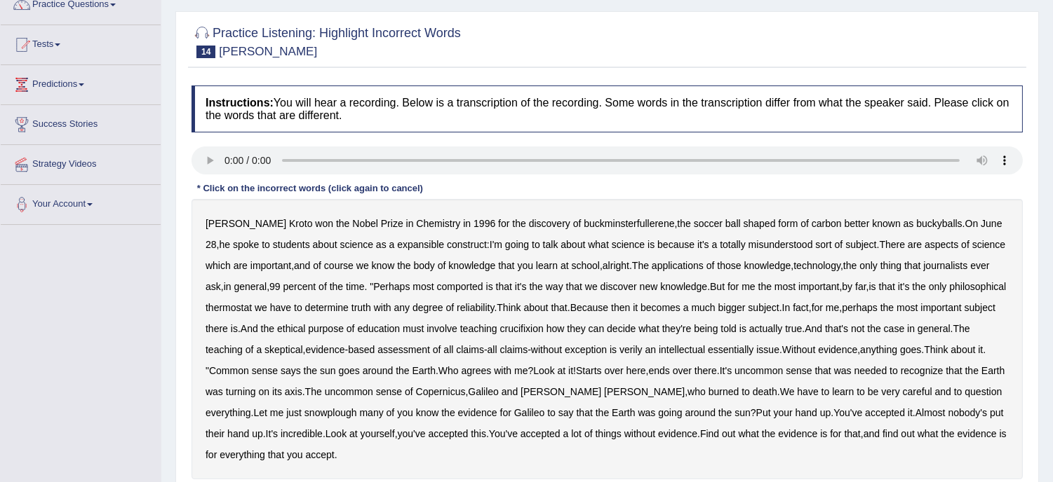
click at [397, 247] on b "expansible" at bounding box center [420, 244] width 47 height 11
click at [252, 306] on b "thermostat" at bounding box center [228, 307] width 46 height 11
click at [544, 331] on b "crucifixion" at bounding box center [521, 328] width 43 height 11
click at [753, 347] on b "essentially" at bounding box center [731, 349] width 46 height 11
click at [497, 411] on b "evidence" at bounding box center [477, 412] width 39 height 11
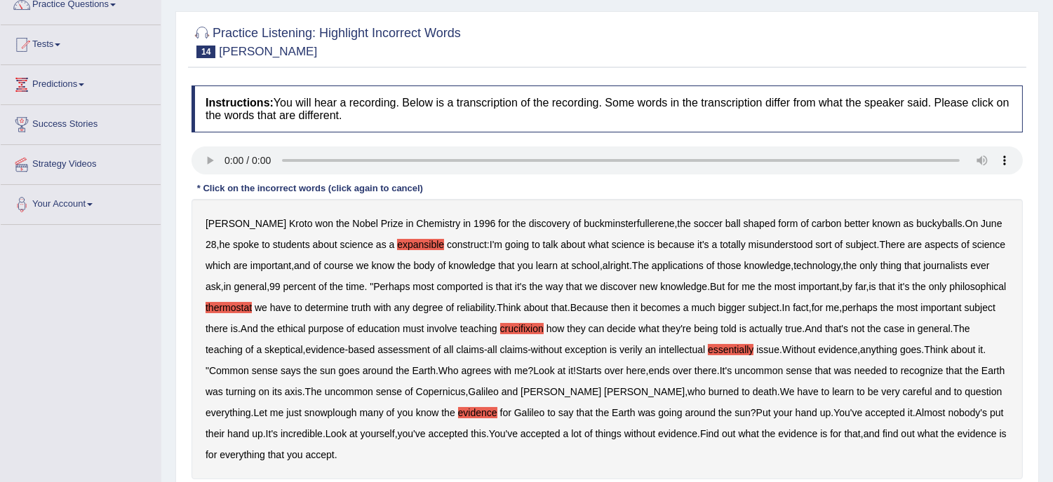
click at [479, 282] on b "comported" at bounding box center [460, 286] width 46 height 11
click at [900, 319] on div "Harold Kroto won the Nobel Prize in Chemistry in 1996 for the discovery of buck…" at bounding box center [606, 339] width 831 height 281
click at [642, 347] on b "verily" at bounding box center [630, 349] width 23 height 11
click at [379, 405] on div "Harold Kroto won the Nobel Prize in Chemistry in 1996 for the discovery of buck…" at bounding box center [606, 339] width 831 height 281
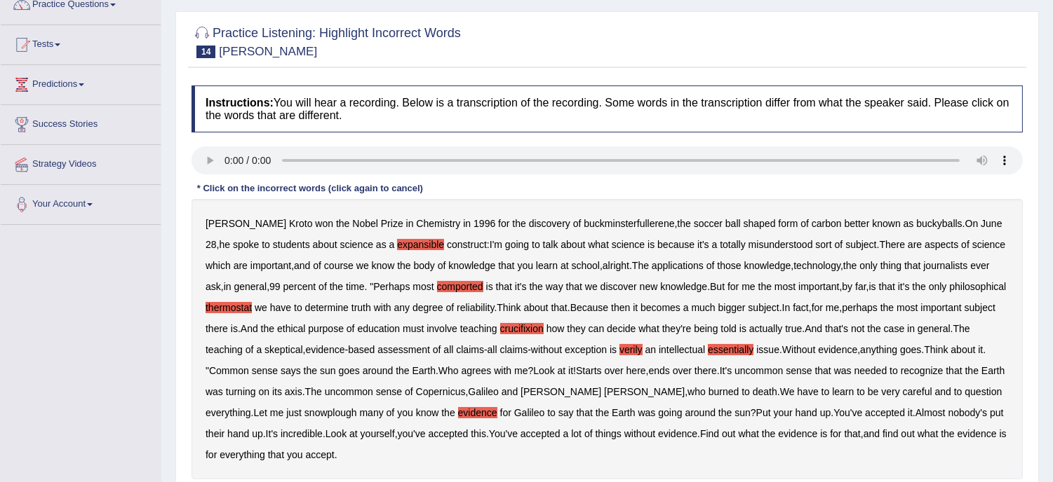
click at [357, 411] on b "snowplough" at bounding box center [330, 412] width 53 height 11
click at [497, 412] on b "evidence" at bounding box center [477, 412] width 39 height 11
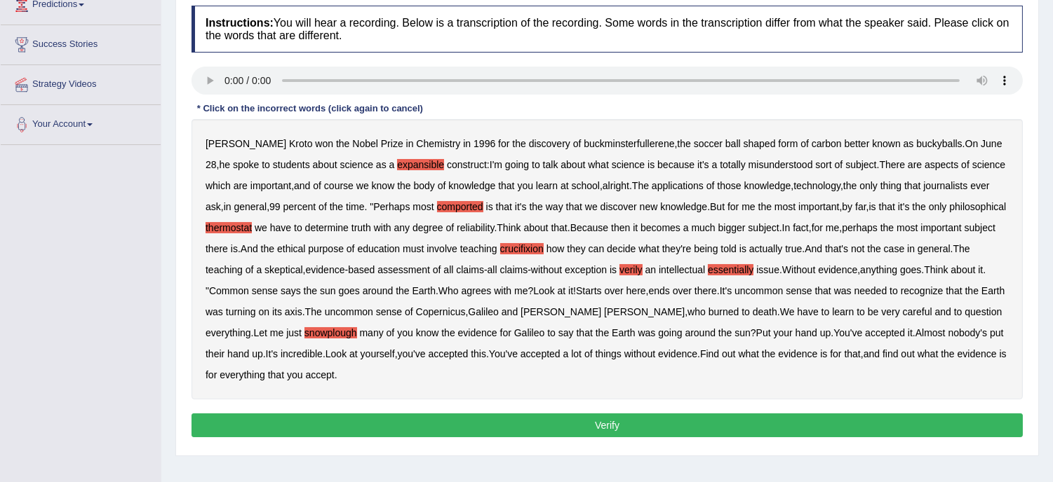
scroll to position [218, 0]
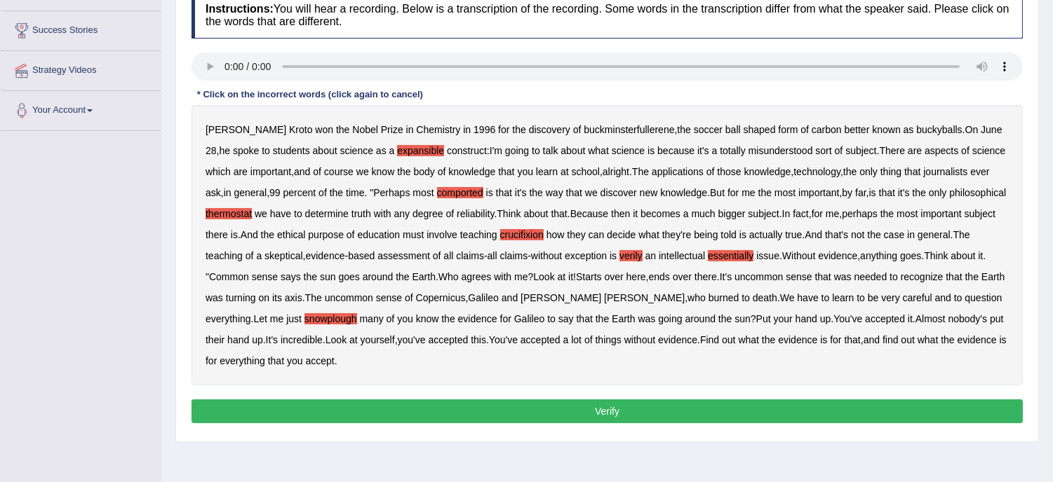
click at [609, 410] on button "Verify" at bounding box center [606, 412] width 831 height 24
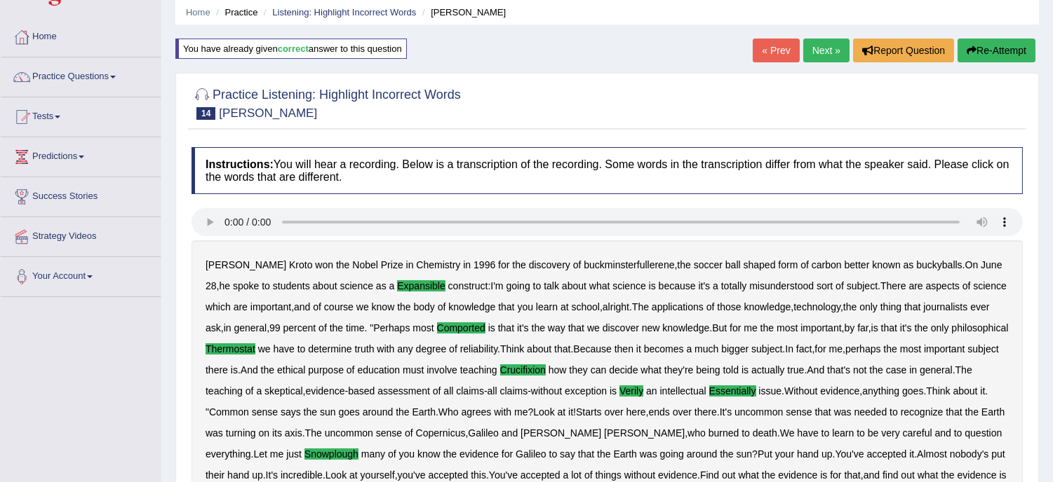
scroll to position [0, 0]
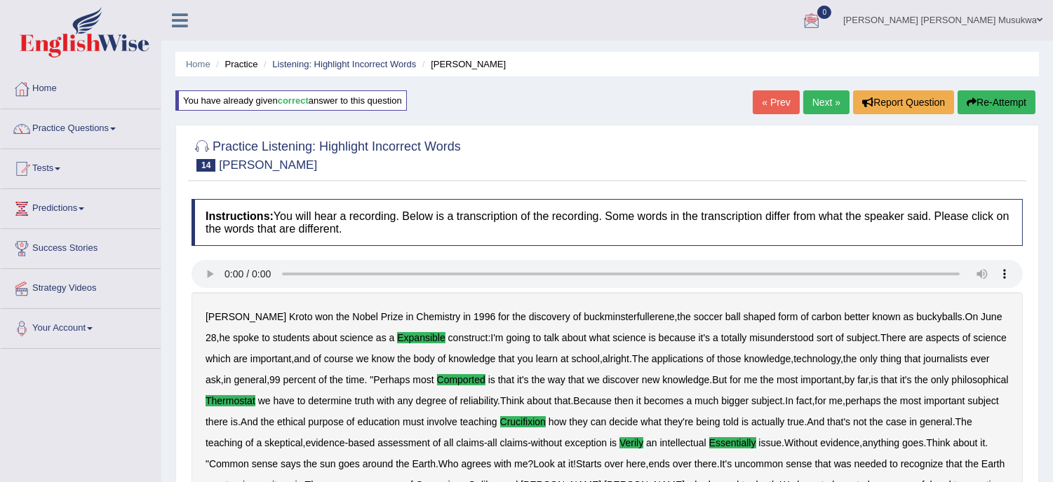
click at [821, 97] on link "Next »" at bounding box center [826, 102] width 46 height 24
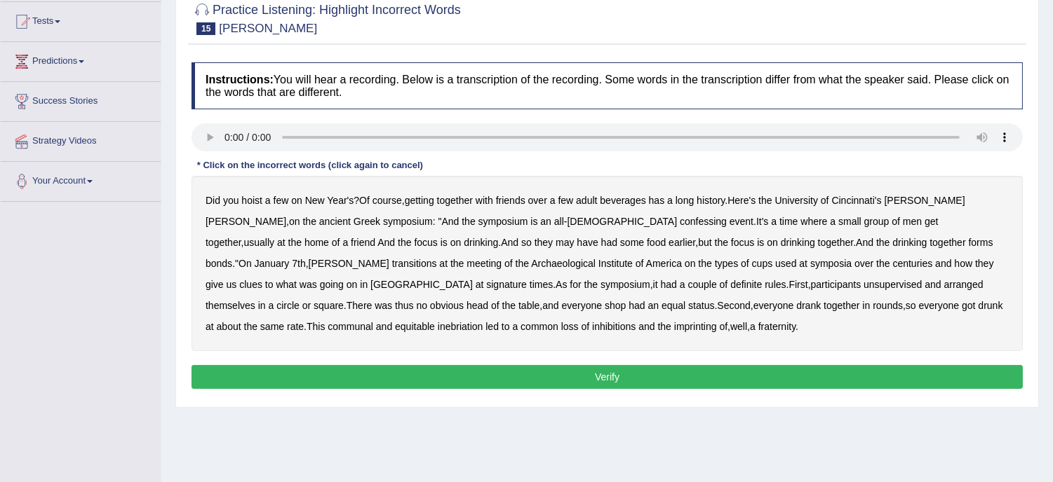
scroll to position [156, 0]
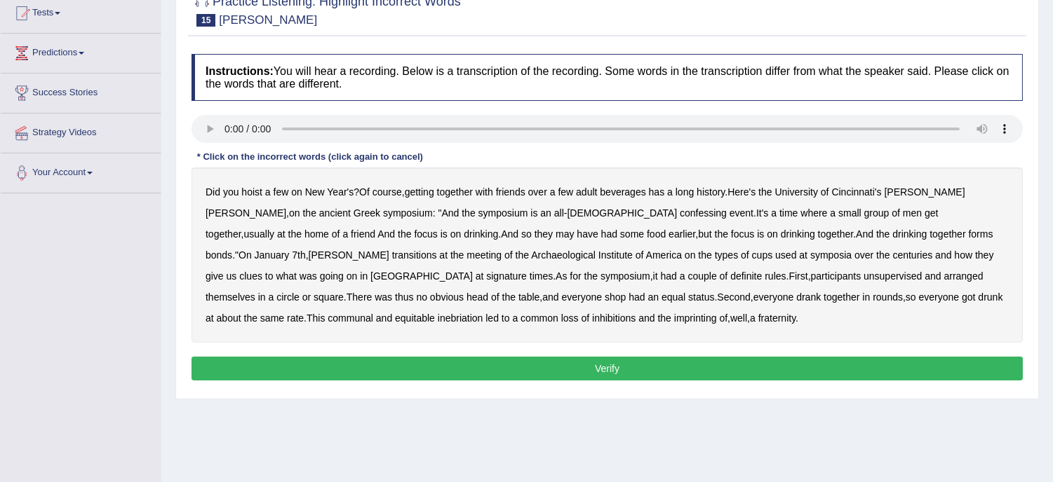
drag, startPoint x: 635, startPoint y: 200, endPoint x: 747, endPoint y: 205, distance: 111.6
click at [747, 205] on div "Did you hoist a few on New Year's ? Of course , getting together with friends o…" at bounding box center [606, 255] width 831 height 175
click at [680, 214] on b "confessing" at bounding box center [703, 213] width 47 height 11
click at [437, 250] on b "transitions" at bounding box center [414, 255] width 45 height 11
click at [674, 316] on b "imprinting" at bounding box center [695, 318] width 43 height 11
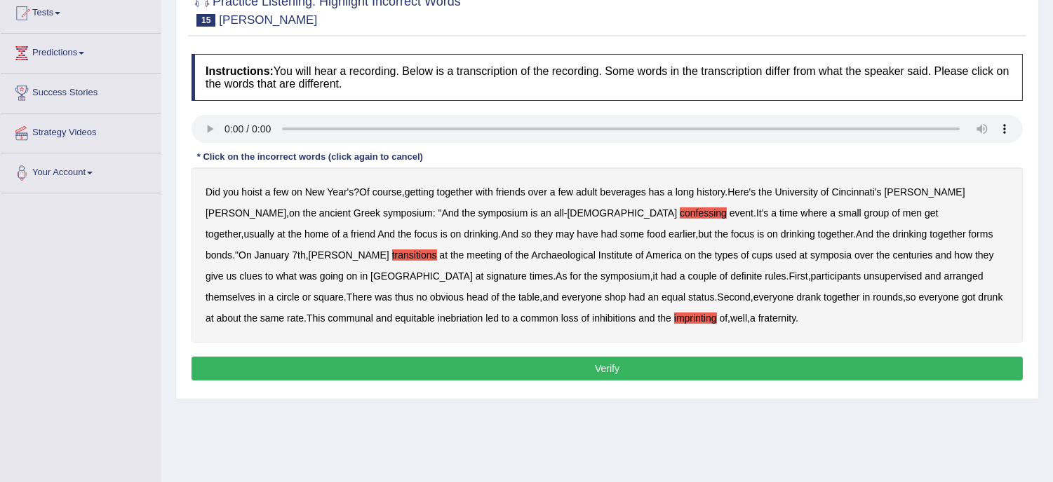
click at [592, 318] on b "inhibitions" at bounding box center [613, 318] width 43 height 11
click at [586, 203] on div "Did you hoist a few on New Year's ? Of course , getting together with friends o…" at bounding box center [606, 255] width 831 height 175
drag, startPoint x: 236, startPoint y: 206, endPoint x: 316, endPoint y: 212, distance: 80.1
click at [316, 212] on div "Did you hoist a few on New Year's ? Of course , getting together with friends o…" at bounding box center [606, 255] width 831 height 175
drag, startPoint x: 421, startPoint y: 213, endPoint x: 574, endPoint y: 229, distance: 153.0
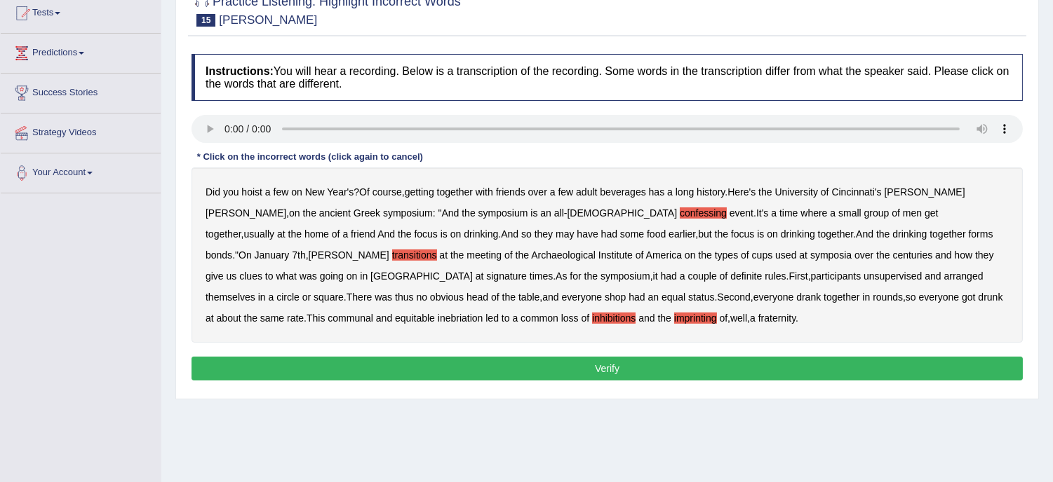
click at [574, 229] on div "Did you hoist a few on New Year's ? Of course , getting together with friends o…" at bounding box center [606, 255] width 831 height 175
click at [329, 229] on b "home" at bounding box center [316, 234] width 25 height 11
click at [592, 319] on b "inhibitions" at bounding box center [613, 318] width 43 height 11
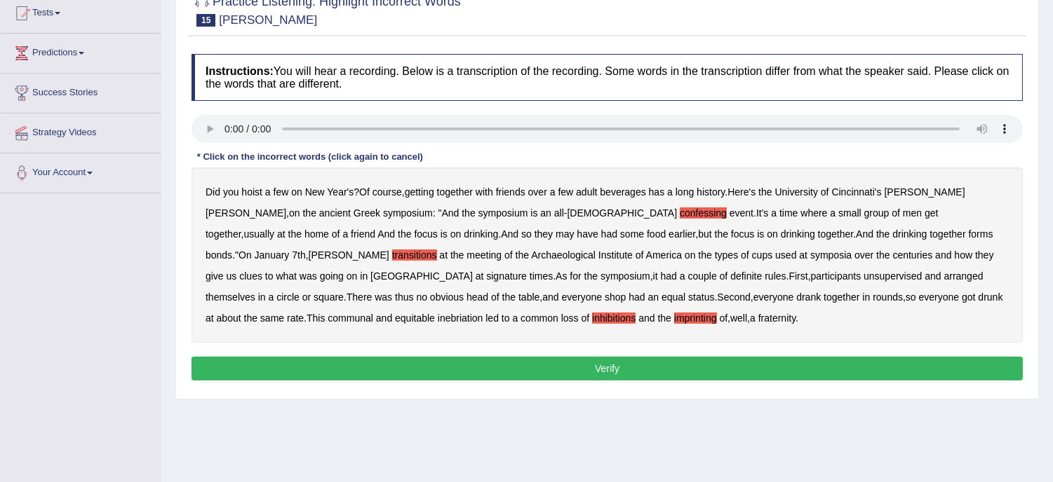
click at [592, 319] on b "inhibitions" at bounding box center [613, 318] width 43 height 11
click at [863, 274] on b "unsupervised" at bounding box center [892, 276] width 58 height 11
click at [944, 277] on b "arranged" at bounding box center [963, 276] width 39 height 11
click at [527, 271] on b "signature" at bounding box center [506, 276] width 41 height 11
click at [607, 264] on div "Did you hoist a few on New Year's ? Of course , getting together with friends o…" at bounding box center [606, 255] width 831 height 175
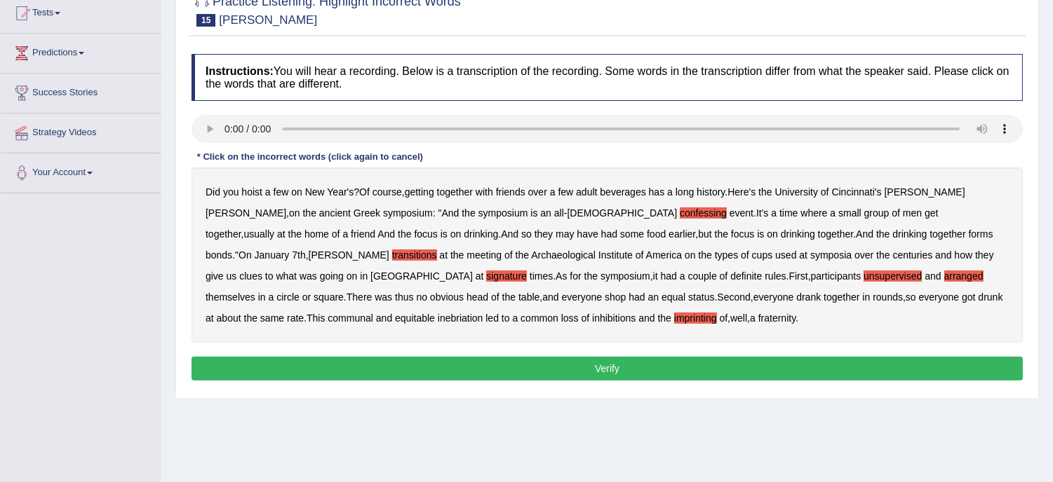
click at [944, 271] on b "arranged" at bounding box center [963, 276] width 39 height 11
click at [616, 362] on button "Verify" at bounding box center [606, 369] width 831 height 24
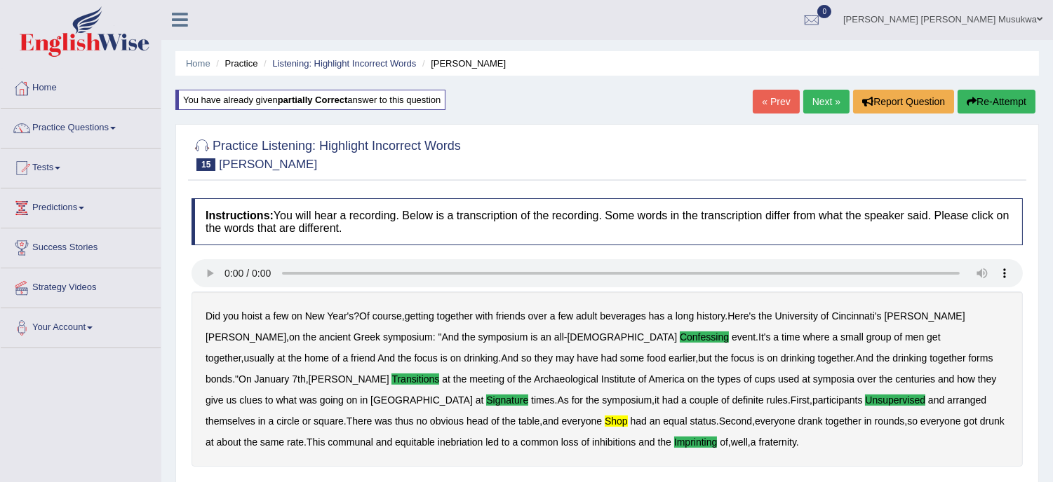
scroll to position [0, 0]
click at [990, 99] on button "Re-Attempt" at bounding box center [996, 102] width 78 height 24
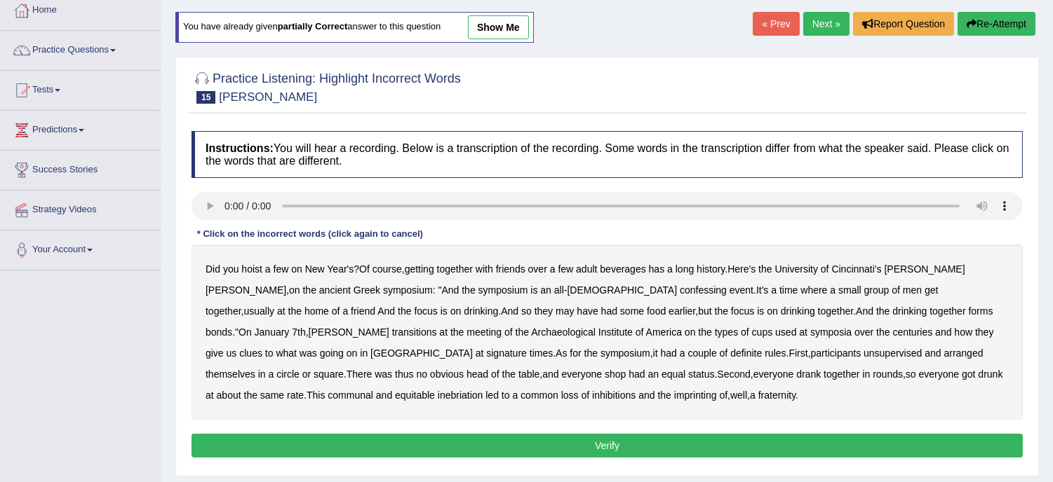
scroll to position [93, 0]
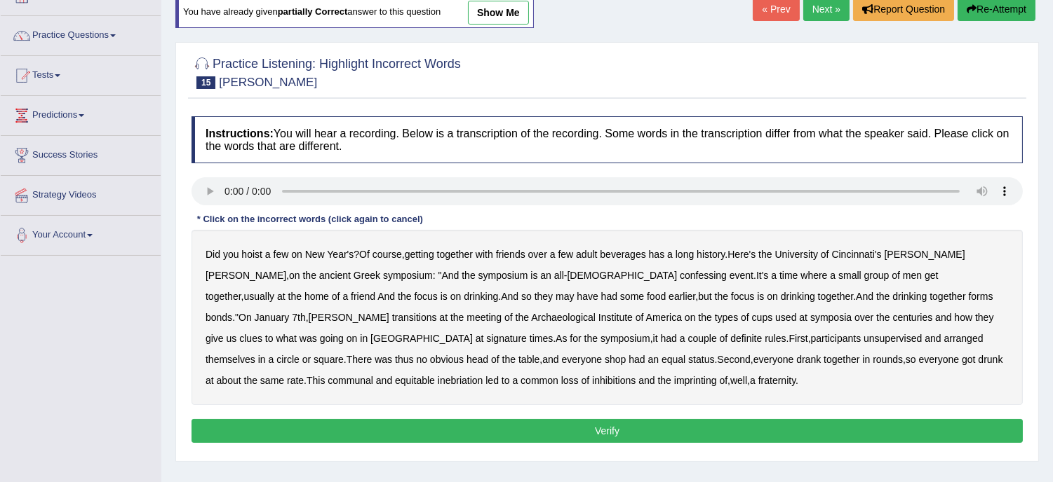
click at [680, 270] on b "confessing" at bounding box center [703, 275] width 47 height 11
click at [527, 333] on b "signature" at bounding box center [506, 338] width 41 height 11
click at [863, 337] on b "unsupervised" at bounding box center [892, 338] width 58 height 11
click at [605, 358] on b "shop" at bounding box center [615, 359] width 21 height 11
click at [674, 375] on b "imprinting" at bounding box center [695, 380] width 43 height 11
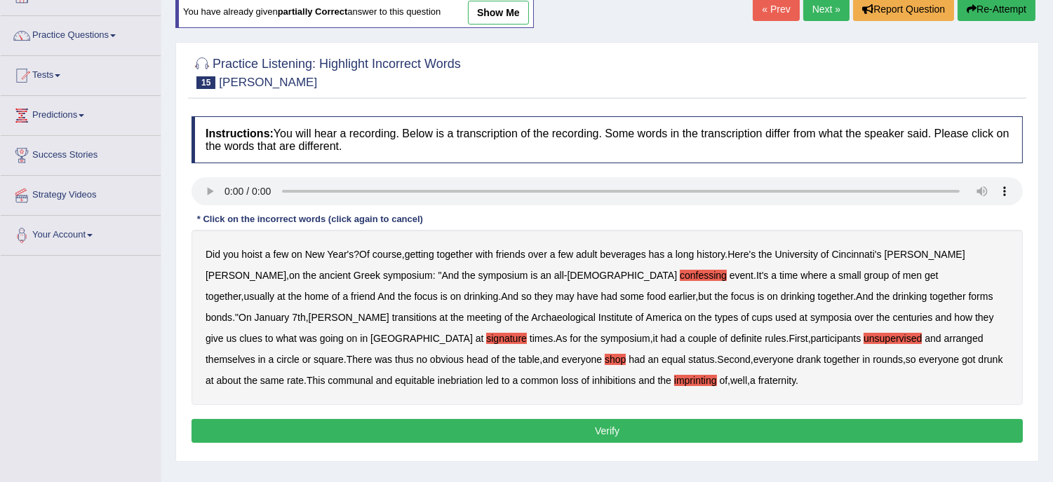
click at [437, 312] on b "transitions" at bounding box center [414, 317] width 45 height 11
click at [611, 426] on button "Verify" at bounding box center [606, 431] width 831 height 24
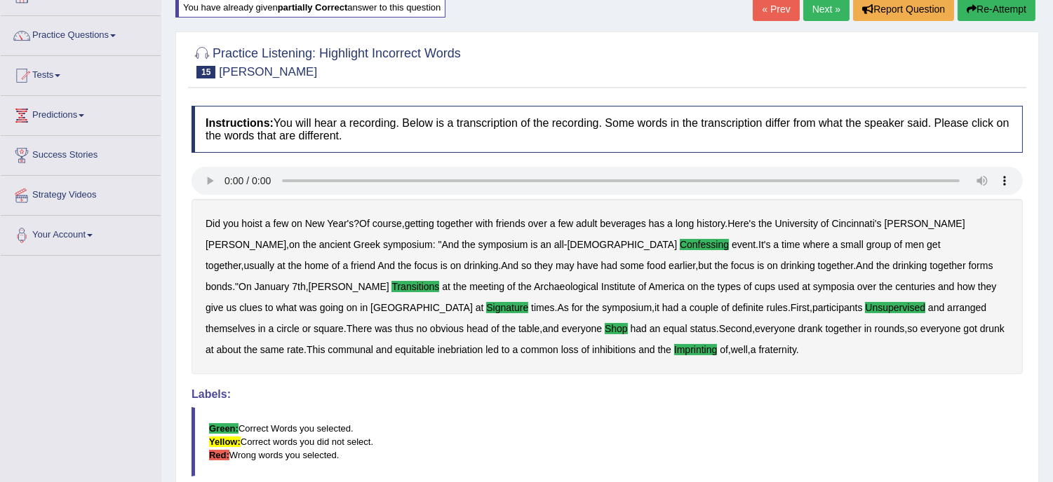
click at [814, 6] on link "Next »" at bounding box center [826, 9] width 46 height 24
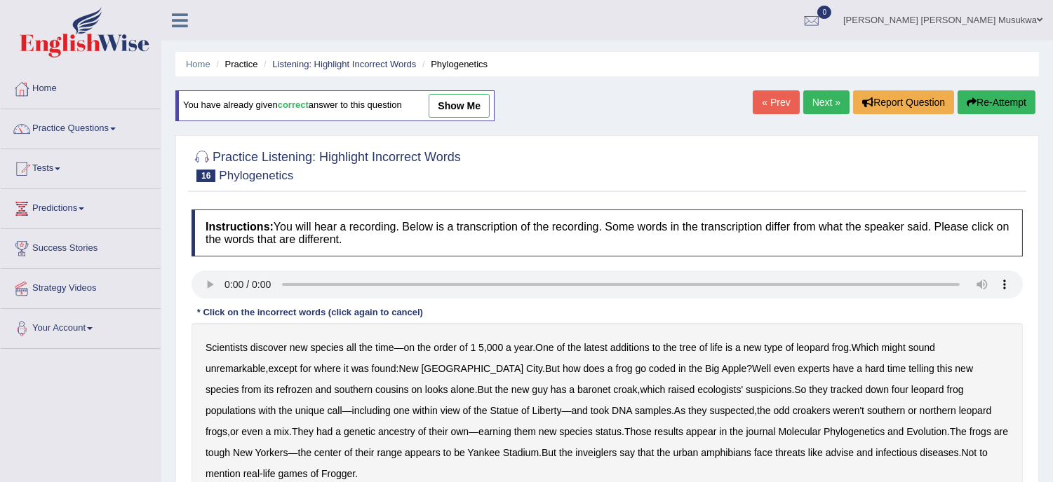
click at [312, 384] on b "refrozen" at bounding box center [294, 389] width 36 height 11
click at [697, 389] on b "ecologists'" at bounding box center [720, 389] width 46 height 11
click at [575, 452] on b "inveiglers" at bounding box center [595, 452] width 41 height 11
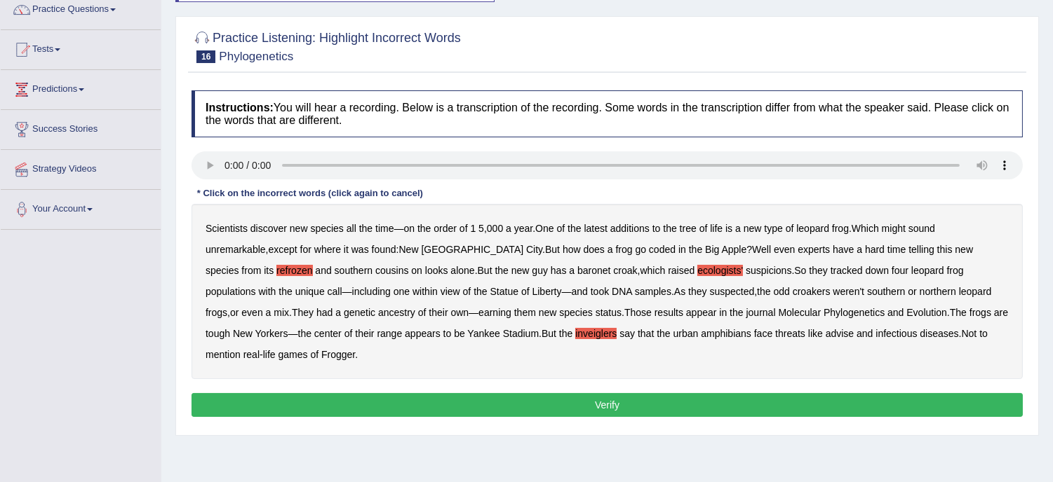
scroll to position [124, 0]
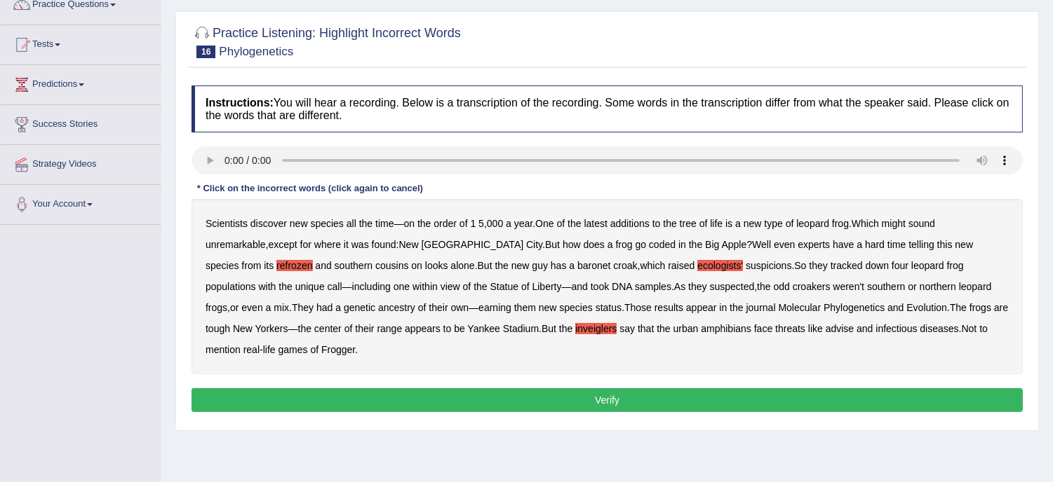
click at [378, 307] on b "ancestry" at bounding box center [396, 307] width 37 height 11
click at [734, 334] on div "Scientists discover new species all the time — on the order of 1 5 , 000 a year…" at bounding box center [606, 286] width 831 height 175
drag, startPoint x: 579, startPoint y: 298, endPoint x: 628, endPoint y: 339, distance: 63.8
click at [628, 339] on div "Scientists discover new species all the time — on the order of 1 5 , 000 a year…" at bounding box center [606, 286] width 831 height 175
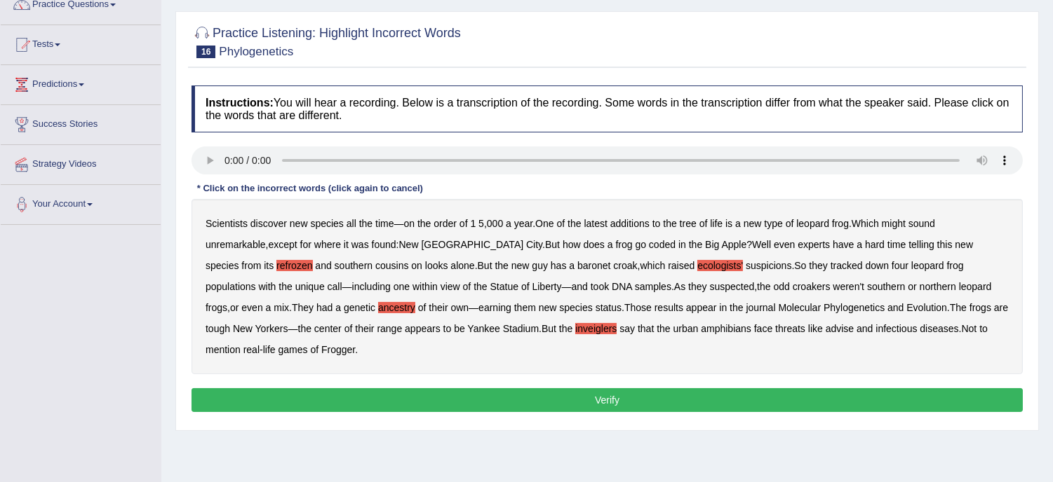
click at [825, 325] on b "advise" at bounding box center [839, 328] width 28 height 11
click at [608, 389] on button "Verify" at bounding box center [606, 401] width 831 height 24
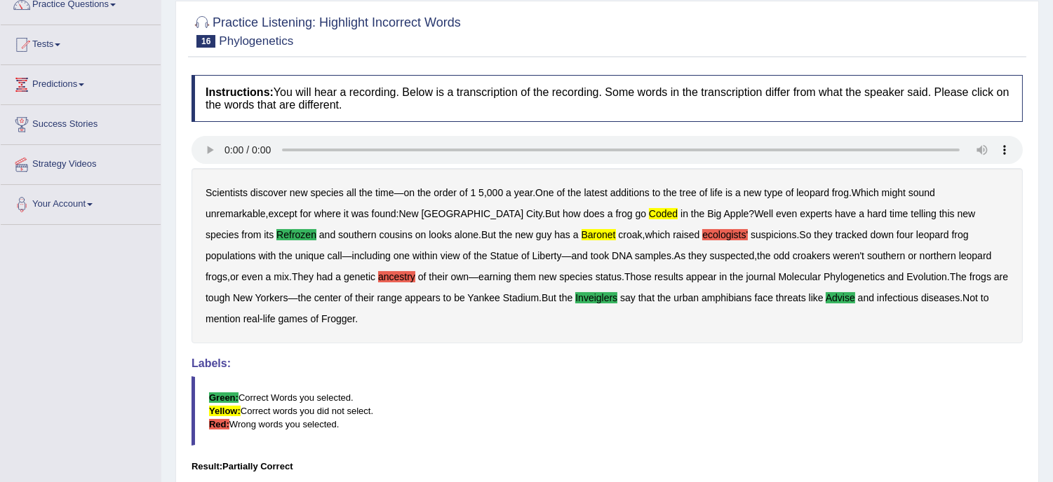
click at [702, 230] on b "ecologists'" at bounding box center [725, 234] width 46 height 11
click at [267, 269] on div "Scientists discover new species all the time — on the order of 1 5 , 000 a year…" at bounding box center [606, 255] width 831 height 175
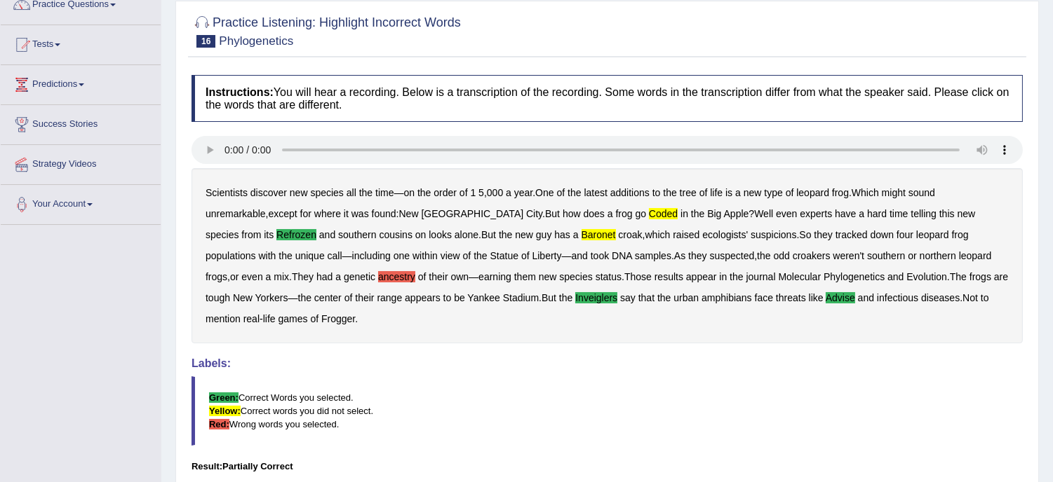
click at [378, 274] on b "ancestry" at bounding box center [396, 276] width 37 height 11
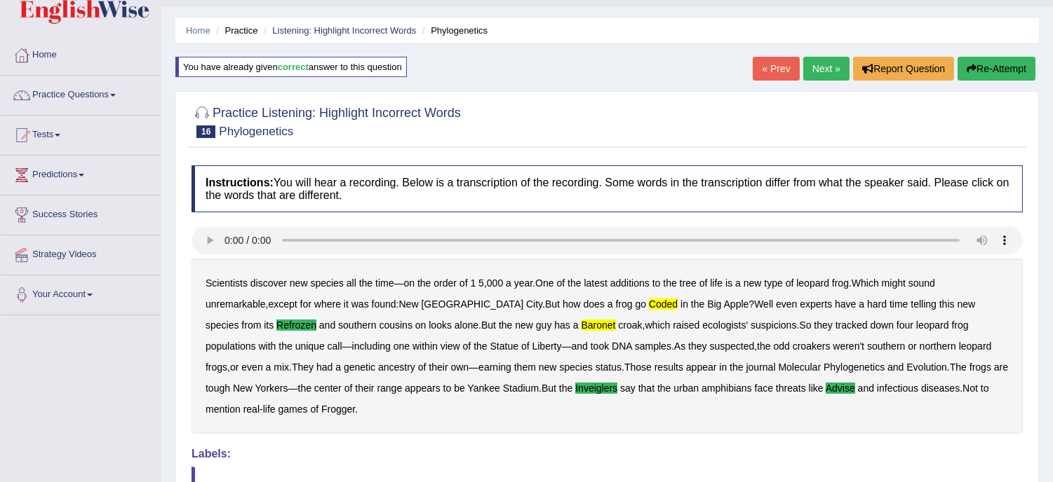
scroll to position [31, 0]
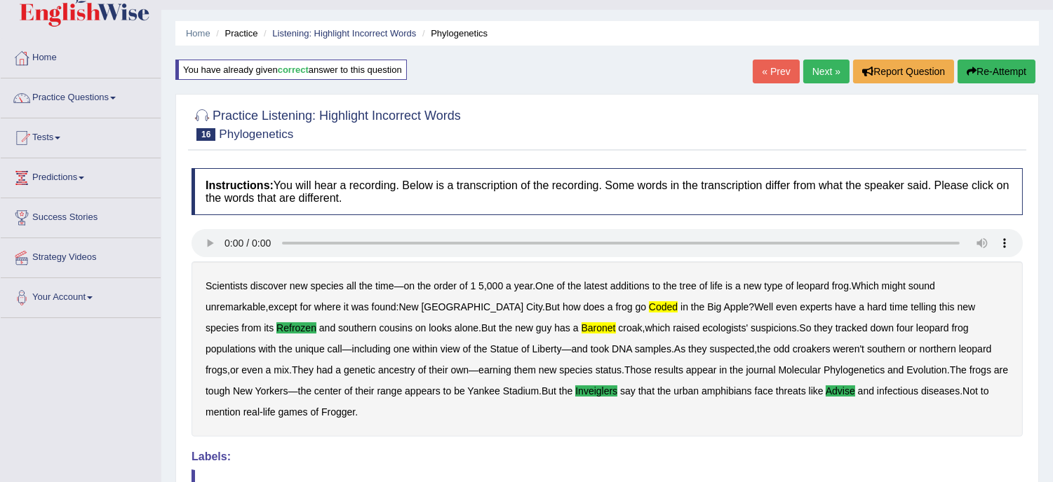
click at [1005, 69] on button "Re-Attempt" at bounding box center [996, 72] width 78 height 24
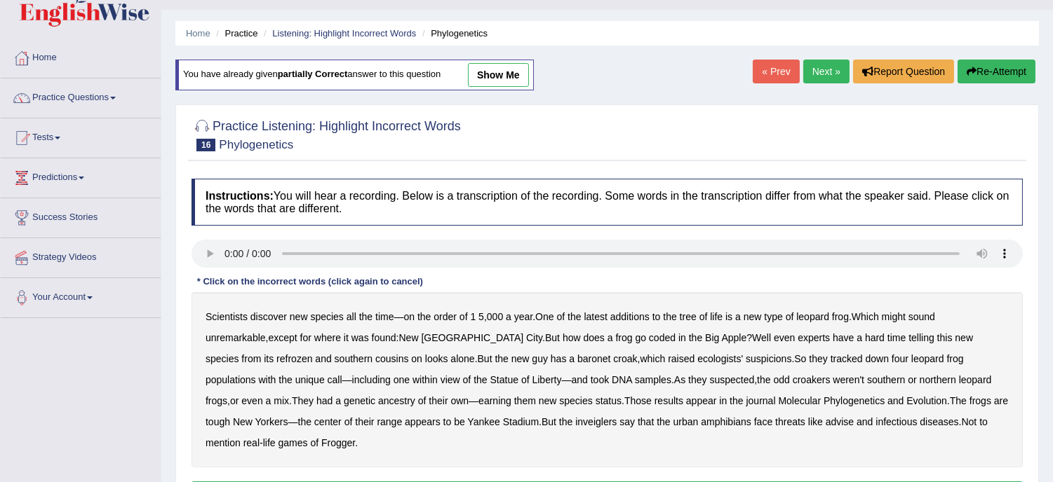
click at [649, 335] on b "coded" at bounding box center [662, 337] width 27 height 11
click at [752, 335] on b "Well" at bounding box center [761, 337] width 19 height 11
click at [752, 341] on b "Well" at bounding box center [761, 337] width 19 height 11
click at [312, 353] on b "refrozen" at bounding box center [294, 358] width 36 height 11
click at [577, 358] on b "baronet" at bounding box center [593, 358] width 33 height 11
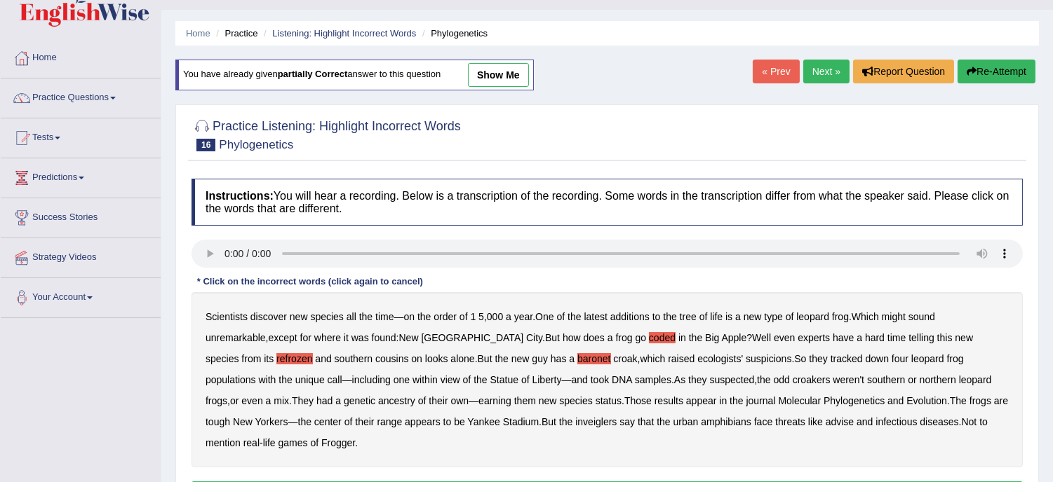
click at [825, 421] on b "advise" at bounding box center [839, 422] width 28 height 11
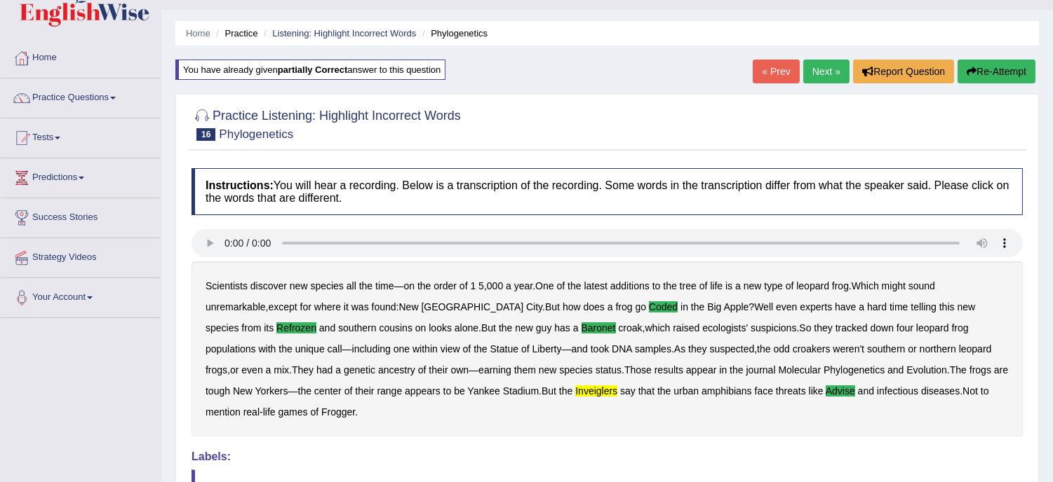
click at [1012, 74] on button "Re-Attempt" at bounding box center [996, 72] width 78 height 24
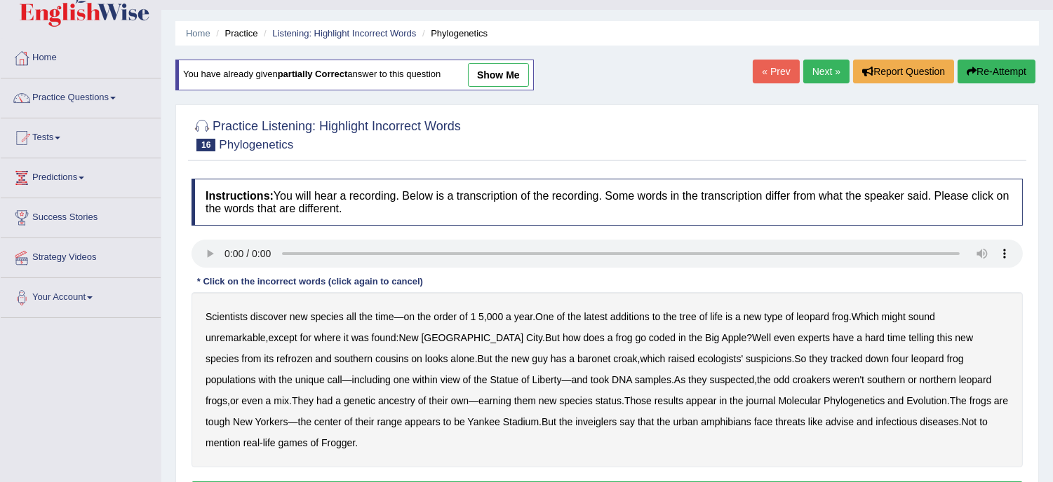
click at [649, 335] on b "coded" at bounding box center [662, 337] width 27 height 11
click at [312, 353] on b "refrozen" at bounding box center [294, 358] width 36 height 11
click at [577, 359] on b "baronet" at bounding box center [593, 358] width 33 height 11
click at [575, 417] on b "inveiglers" at bounding box center [595, 422] width 41 height 11
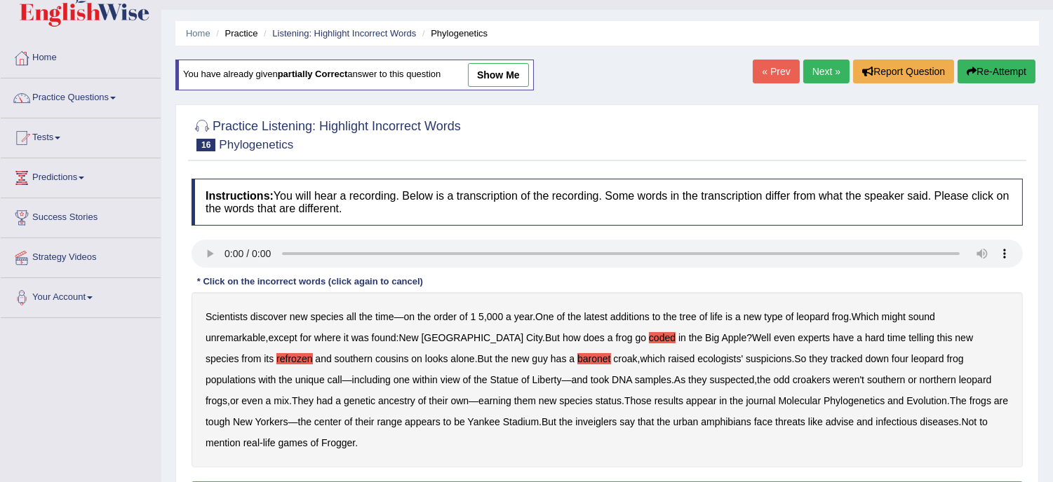
click at [575, 417] on b "inveiglers" at bounding box center [595, 422] width 41 height 11
click at [825, 421] on b "advise" at bounding box center [839, 422] width 28 height 11
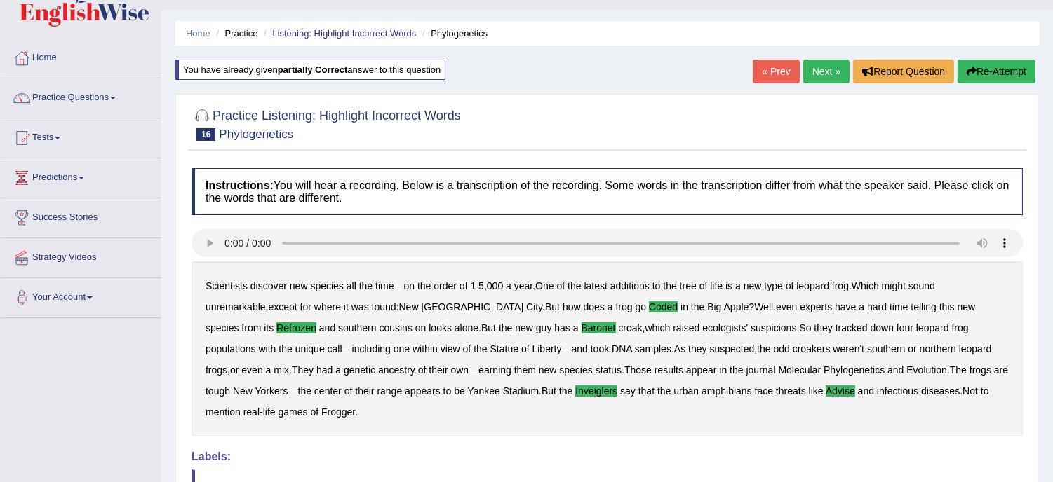
click at [831, 71] on link "Next »" at bounding box center [826, 72] width 46 height 24
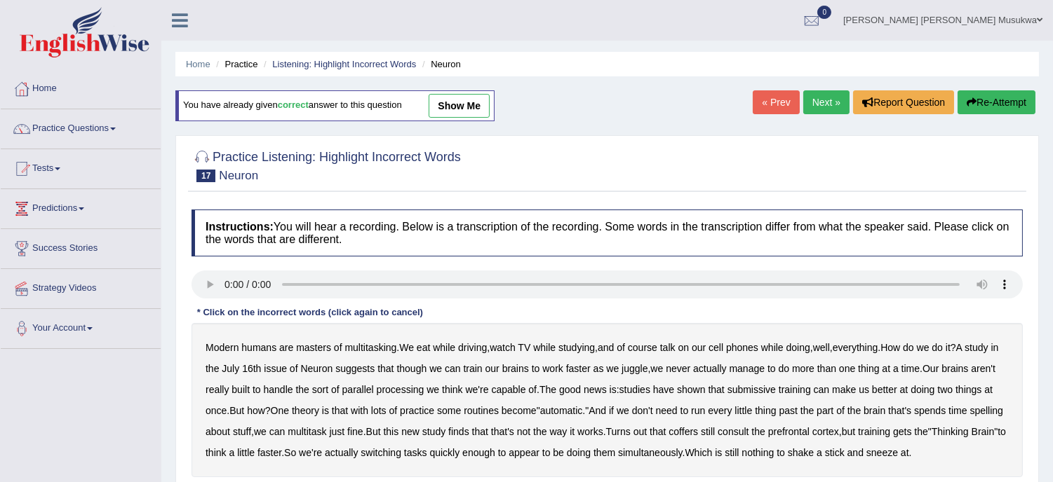
click at [414, 355] on div "Modern humans are masters of multitasking . We eat while driving , watch TV whi…" at bounding box center [606, 400] width 831 height 154
click at [607, 384] on b "news" at bounding box center [594, 389] width 23 height 11
click at [607, 387] on b "news" at bounding box center [594, 389] width 23 height 11
drag, startPoint x: 544, startPoint y: 402, endPoint x: 531, endPoint y: 395, distance: 15.1
click at [537, 402] on div "Modern humans are masters of multitasking . We eat while driving , watch TV whi…" at bounding box center [606, 400] width 831 height 154
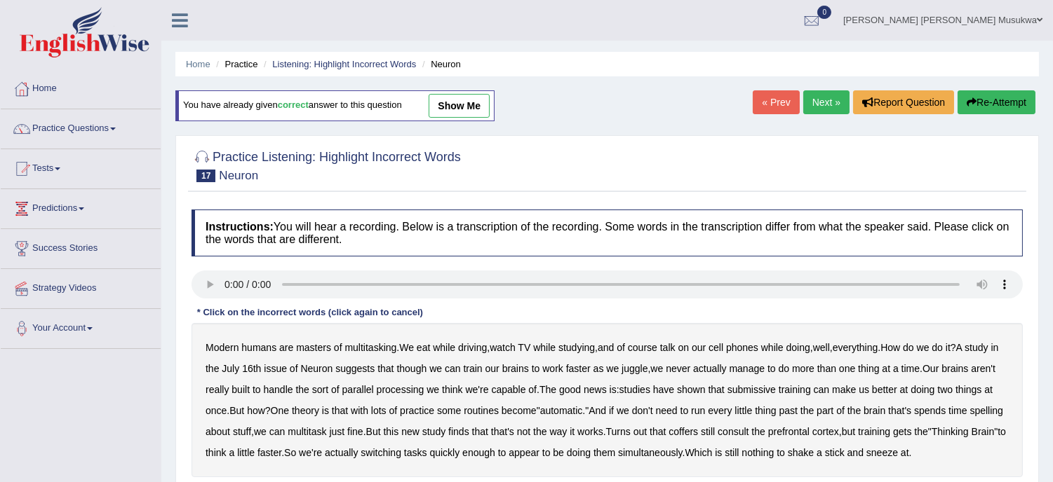
click at [426, 366] on b "though" at bounding box center [411, 368] width 30 height 11
click at [776, 390] on b "submissive" at bounding box center [751, 389] width 48 height 11
click at [970, 417] on b "spelling" at bounding box center [986, 410] width 33 height 11
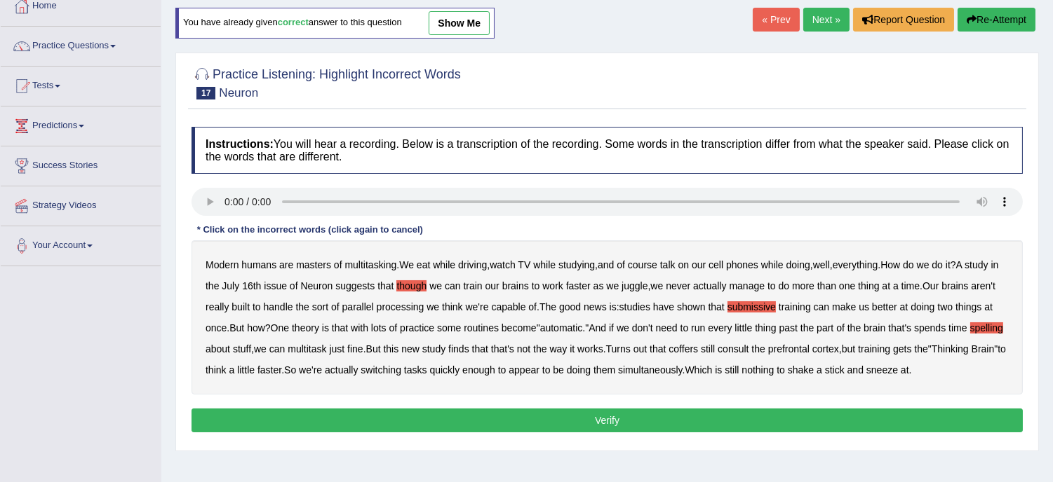
scroll to position [124, 0]
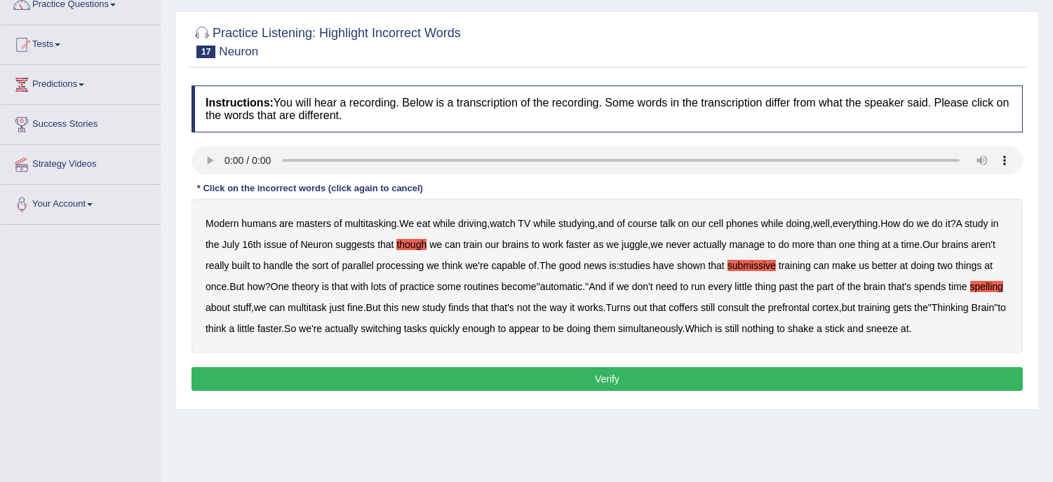
drag, startPoint x: 716, startPoint y: 429, endPoint x: 650, endPoint y: 403, distance: 70.8
click at [650, 403] on div "Home Practice Listening: Highlight Incorrect Words Neuron You have already give…" at bounding box center [606, 226] width 891 height 701
click at [628, 379] on button "Verify" at bounding box center [606, 379] width 831 height 24
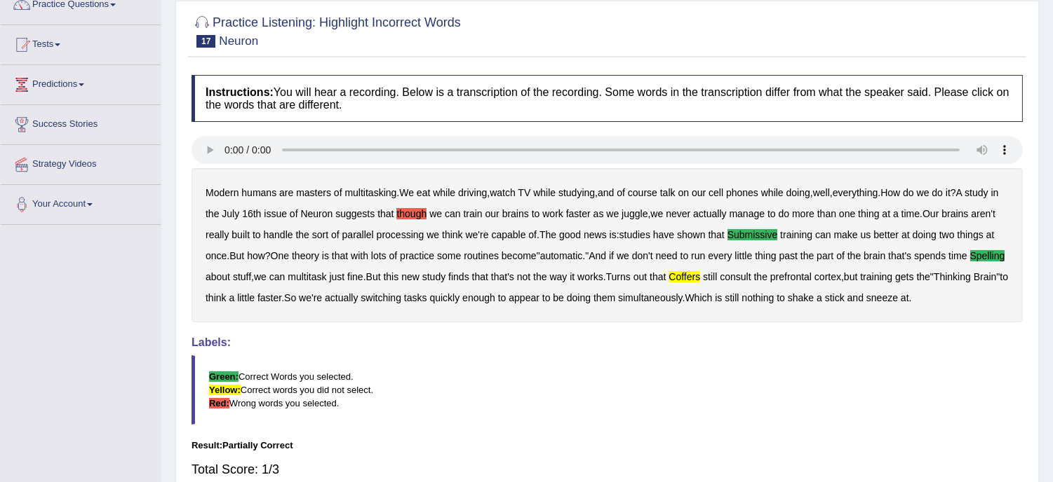
click at [417, 205] on div "Modern humans are masters of multitasking . We eat while driving , watch TV whi…" at bounding box center [606, 245] width 831 height 154
click at [426, 210] on b "though" at bounding box center [411, 213] width 30 height 11
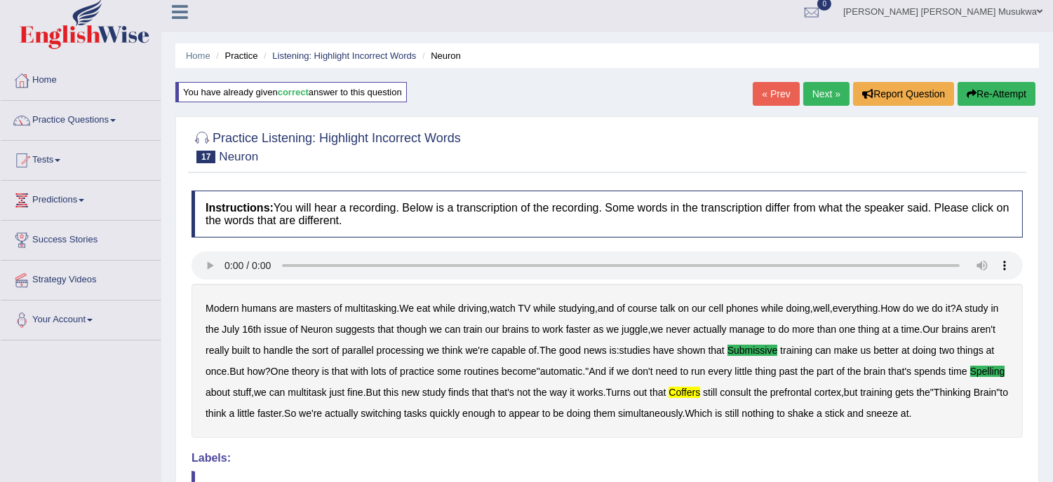
scroll to position [0, 0]
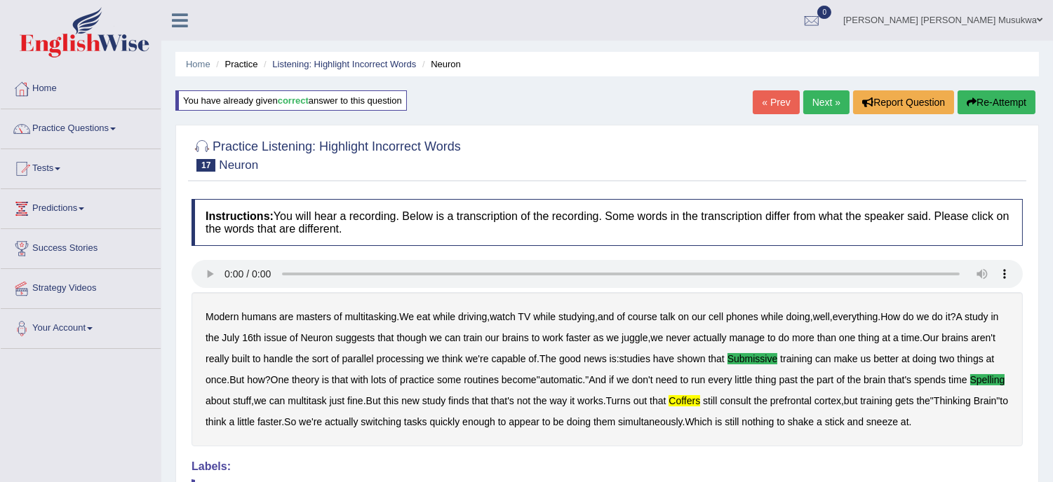
click at [982, 102] on button "Re-Attempt" at bounding box center [996, 102] width 78 height 24
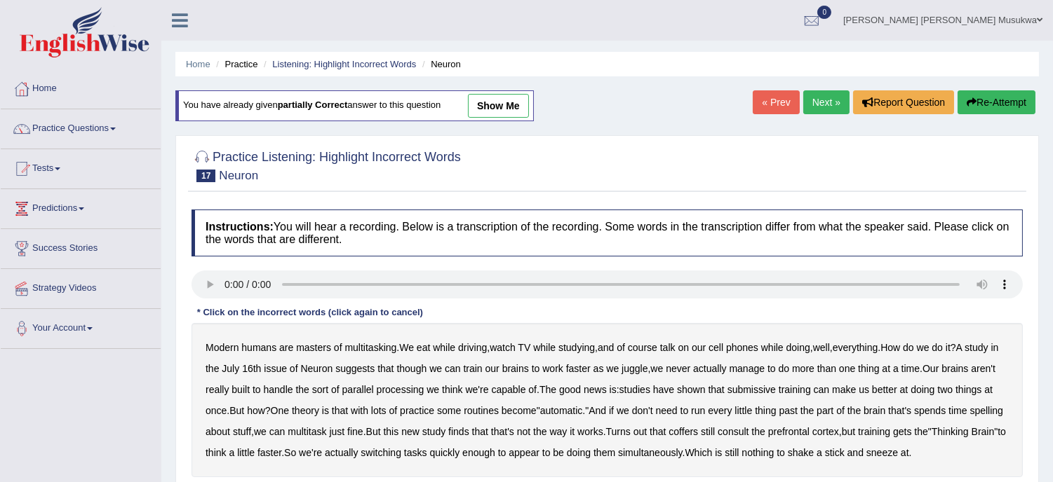
click at [674, 389] on b "have" at bounding box center [663, 389] width 21 height 11
click at [684, 389] on div "Modern humans are masters of multitasking . We eat while driving , watch TV whi…" at bounding box center [606, 400] width 831 height 154
click at [674, 386] on b "have" at bounding box center [663, 389] width 21 height 11
click at [698, 426] on b "coffers" at bounding box center [682, 431] width 29 height 11
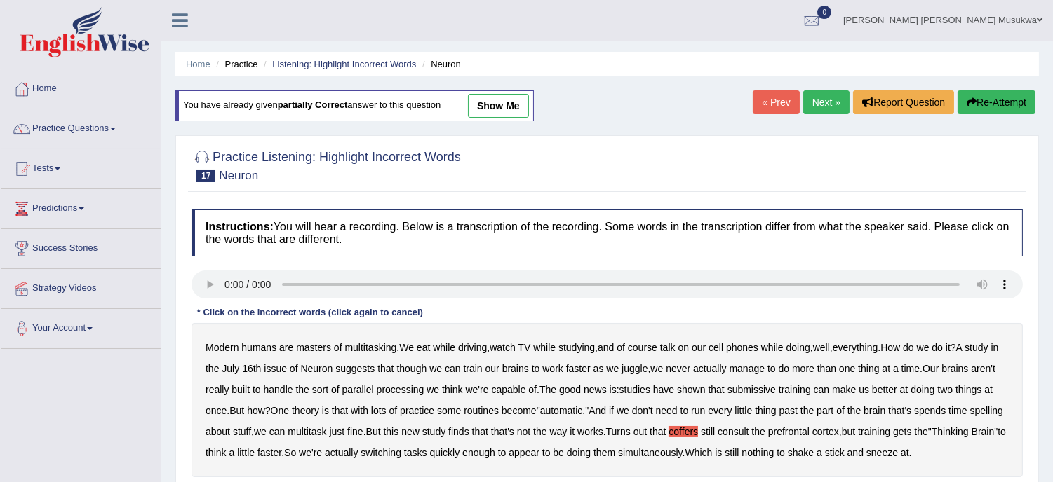
click at [776, 387] on b "submissive" at bounding box center [751, 389] width 48 height 11
click at [970, 417] on b "spelling" at bounding box center [986, 410] width 33 height 11
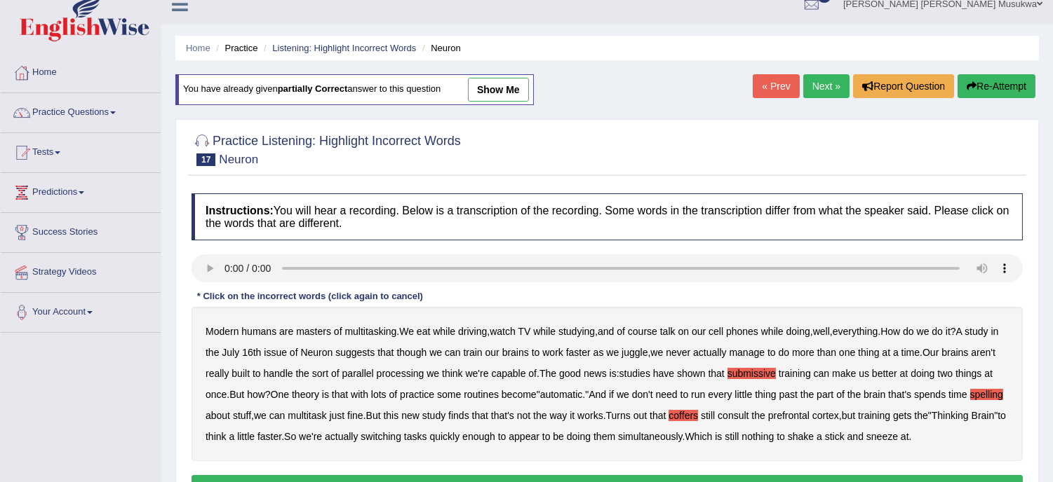
scroll to position [31, 0]
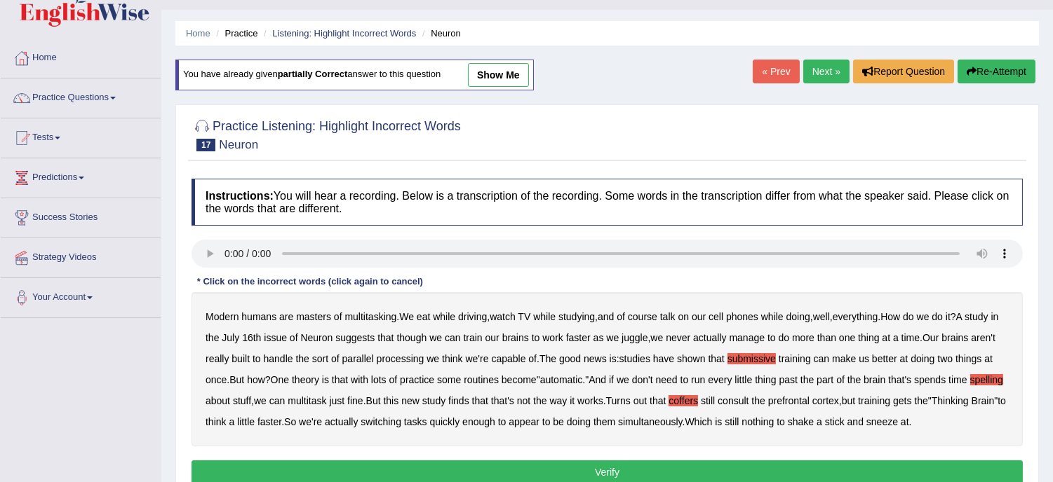
click at [623, 473] on button "Verify" at bounding box center [606, 473] width 831 height 24
